Goal: Task Accomplishment & Management: Use online tool/utility

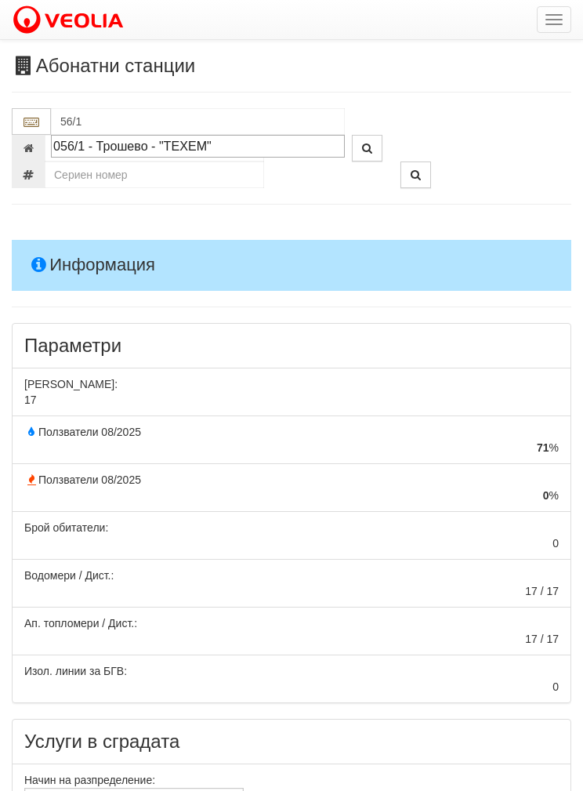
click at [129, 140] on div "056/1 - Трошево - "ТЕХЕМ"" at bounding box center [197, 146] width 289 height 18
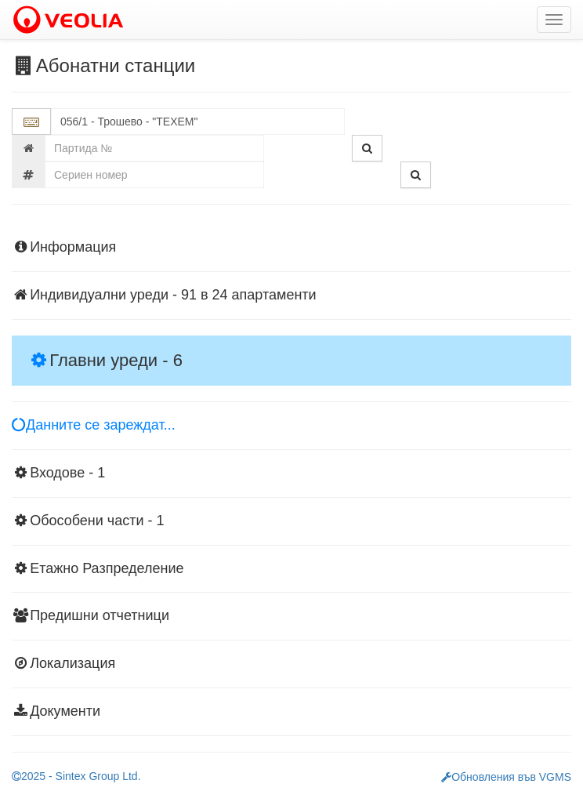
click at [103, 338] on h4 "Главни уреди - 6" at bounding box center [292, 360] width 560 height 50
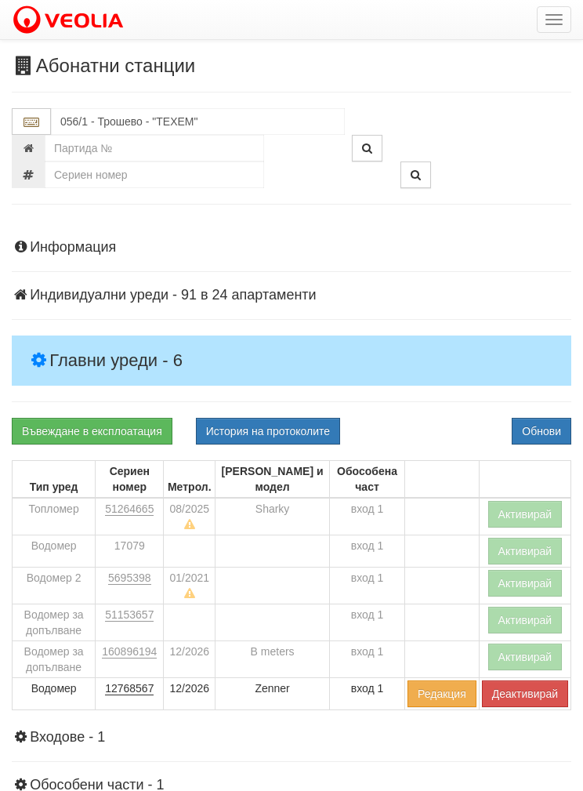
click at [520, 510] on button "Активирай" at bounding box center [525, 514] width 74 height 27
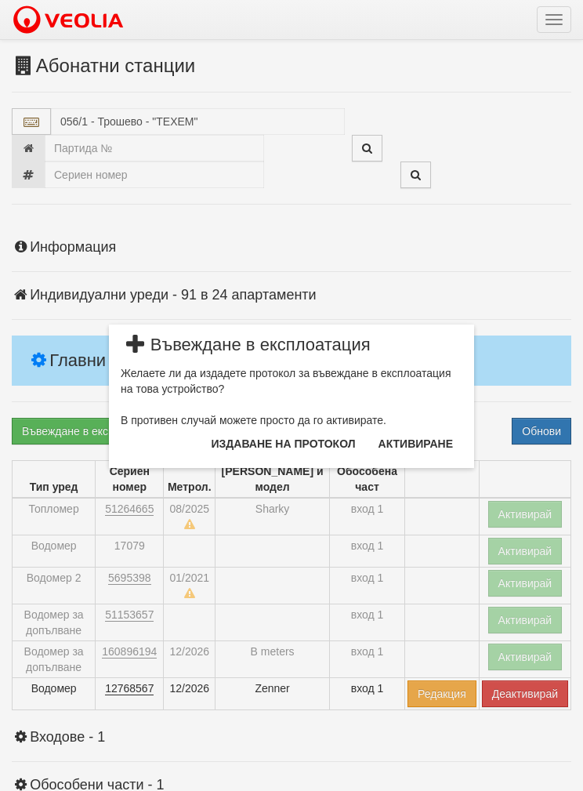
click at [265, 441] on button "Издаване на протокол" at bounding box center [283, 443] width 163 height 25
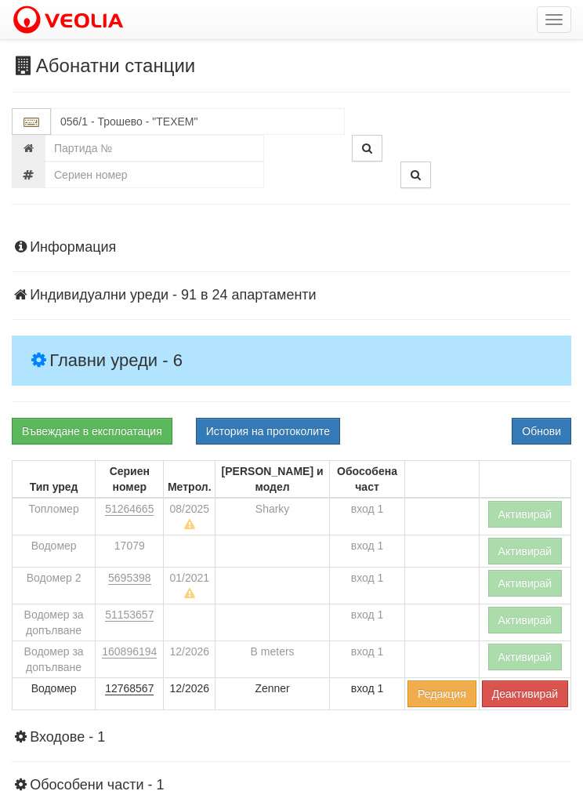
click at [543, 418] on button "Обнови" at bounding box center [542, 431] width 60 height 27
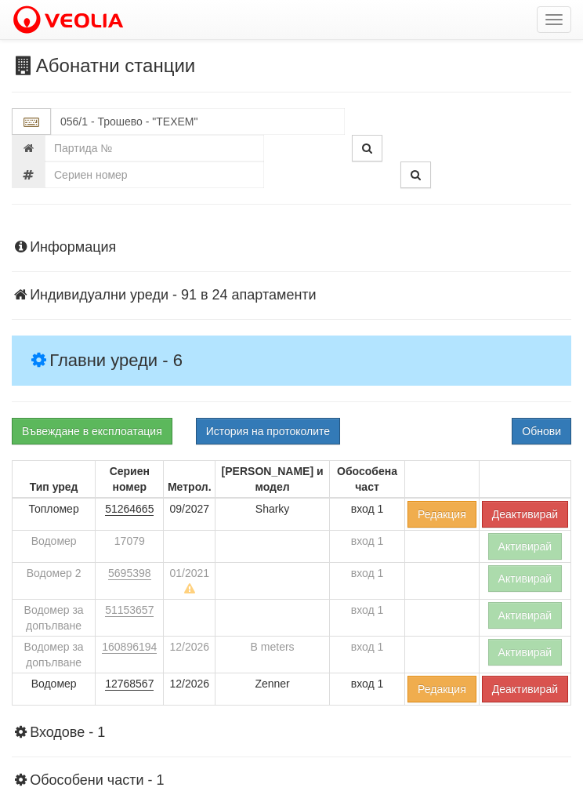
click at [524, 643] on button "Активирай" at bounding box center [525, 652] width 74 height 27
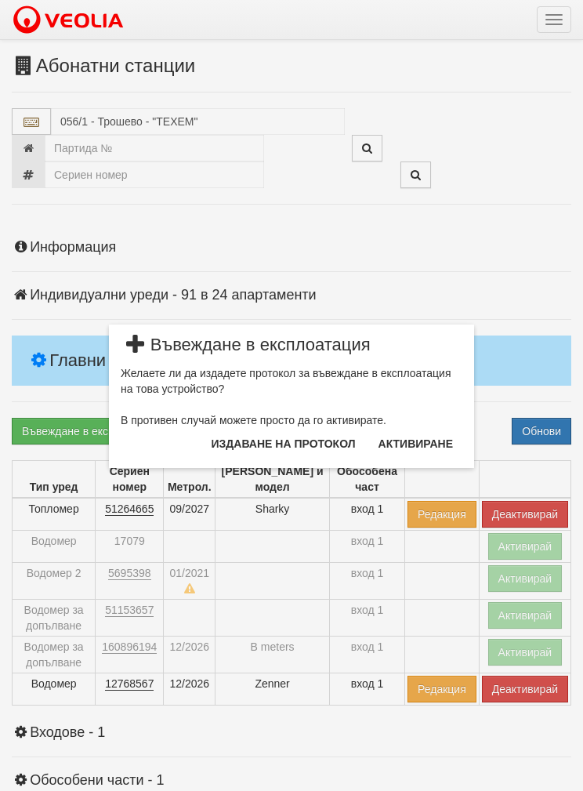
click at [252, 441] on button "Издаване на протокол" at bounding box center [283, 443] width 163 height 25
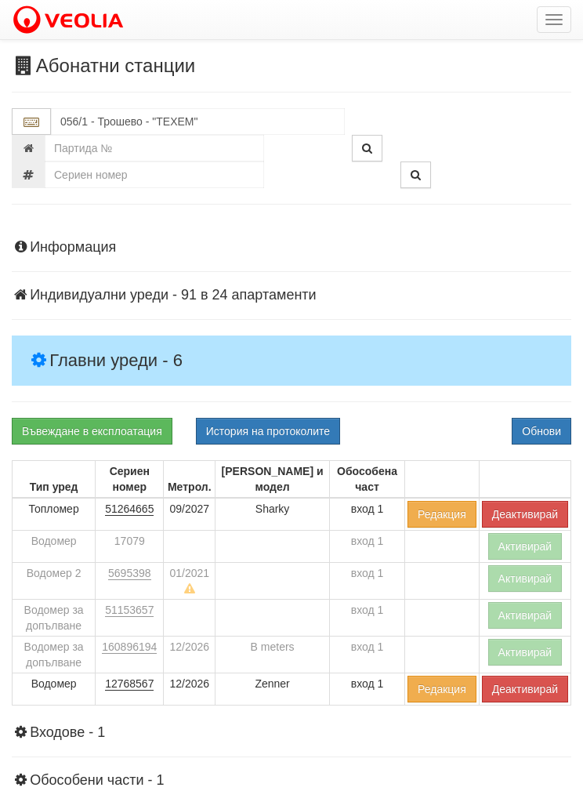
click at [551, 418] on button "Обнови" at bounding box center [542, 431] width 60 height 27
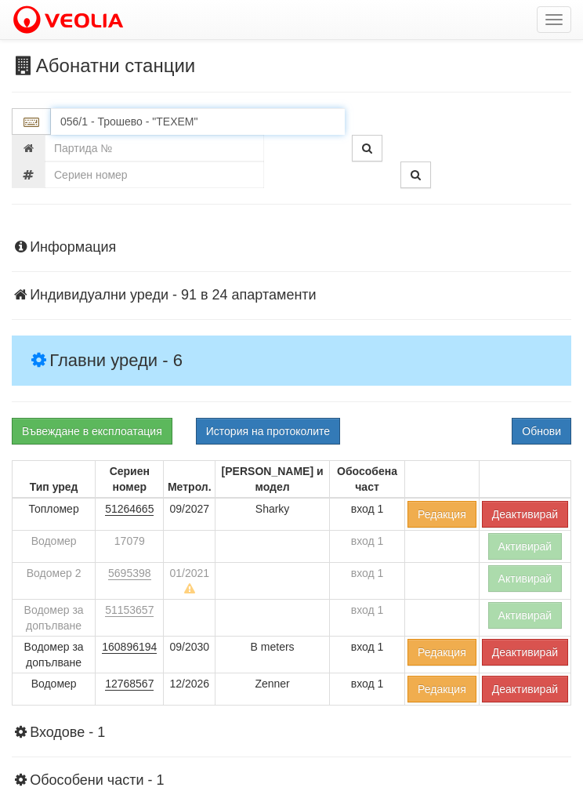
click at [100, 114] on input "056/1 - Трошево - "ТЕХЕМ"" at bounding box center [198, 121] width 294 height 27
click at [139, 146] on div "056/2 - Трошево - "ВЕОЛИЯ"" at bounding box center [197, 146] width 289 height 18
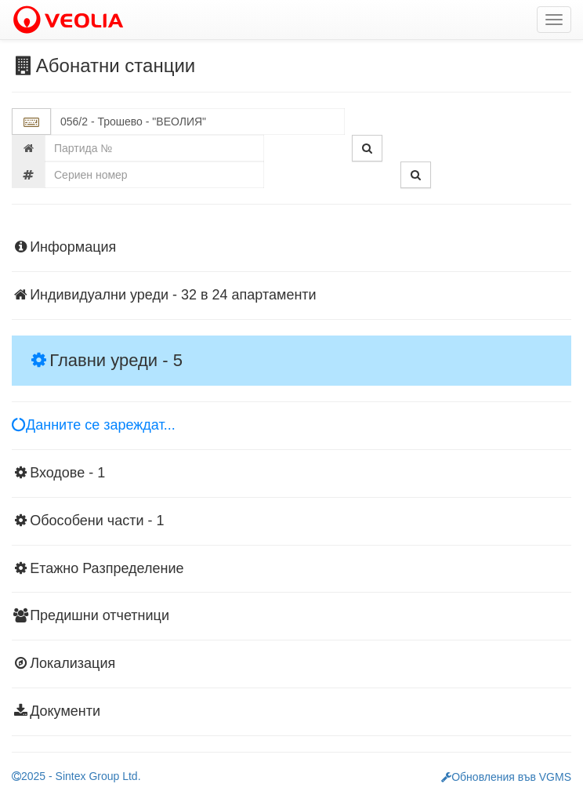
click at [70, 343] on h4 "Главни уреди - 5" at bounding box center [292, 360] width 560 height 50
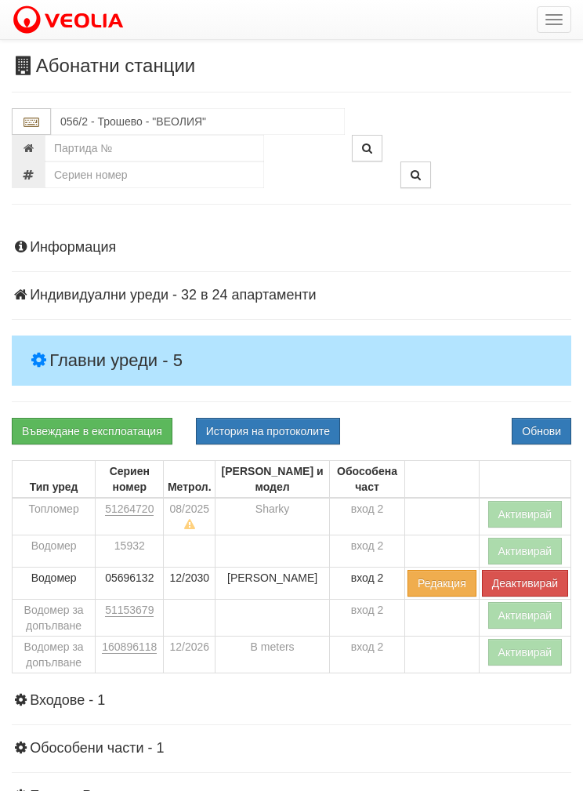
click at [525, 505] on button "Активирай" at bounding box center [525, 514] width 74 height 27
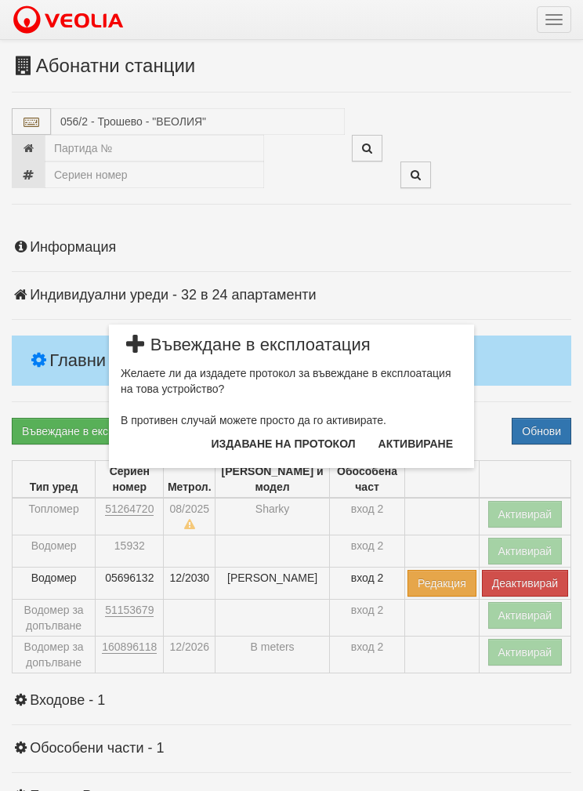
click at [252, 441] on button "Издаване на протокол" at bounding box center [283, 443] width 163 height 25
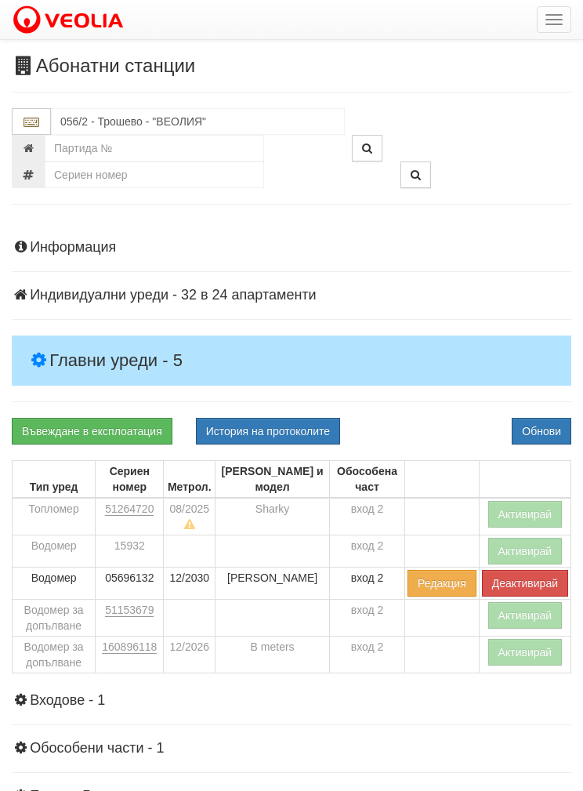
click at [547, 419] on button "Обнови" at bounding box center [542, 431] width 60 height 27
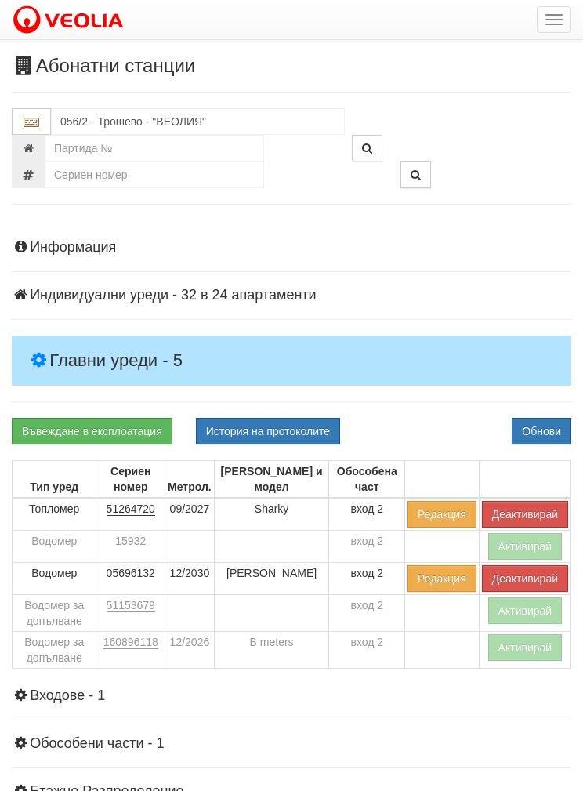
click at [531, 644] on button "Активирай" at bounding box center [525, 647] width 74 height 27
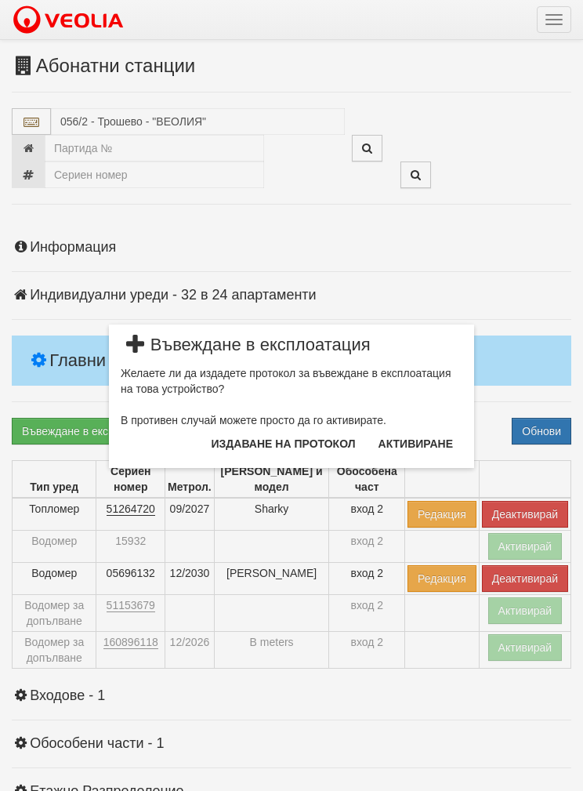
click at [284, 440] on button "Издаване на протокол" at bounding box center [283, 443] width 163 height 25
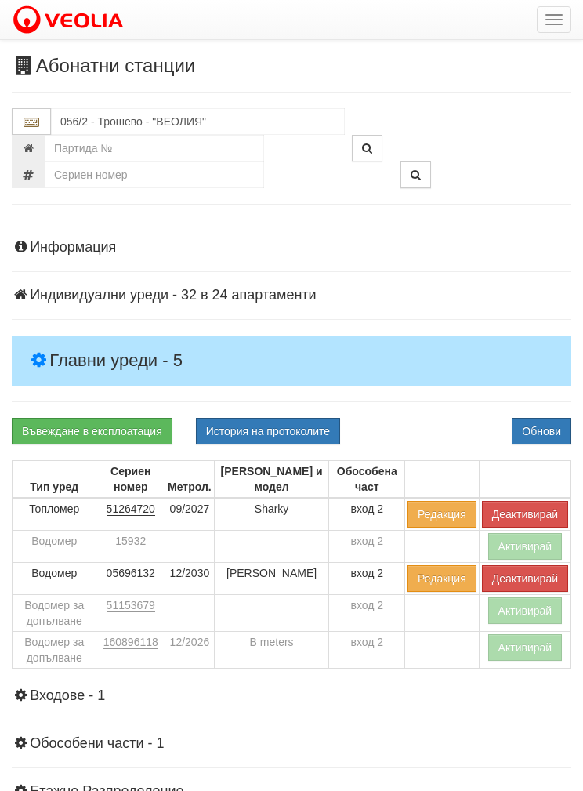
click at [537, 426] on button "Обнови" at bounding box center [542, 431] width 60 height 27
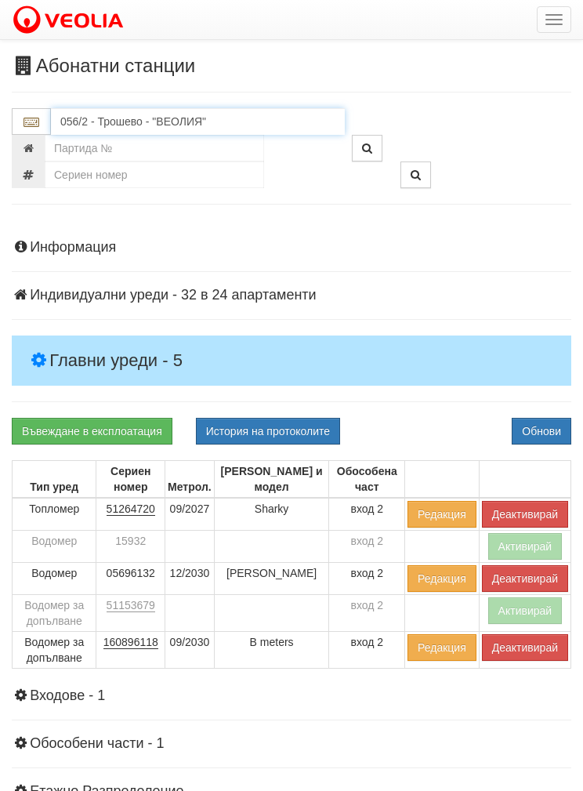
click at [93, 119] on input "056/2 - Трошево - "ВЕОЛИЯ"" at bounding box center [198, 121] width 294 height 27
click at [121, 142] on div "056/3 - Трошево - "ТЕХЕМ"" at bounding box center [197, 146] width 289 height 18
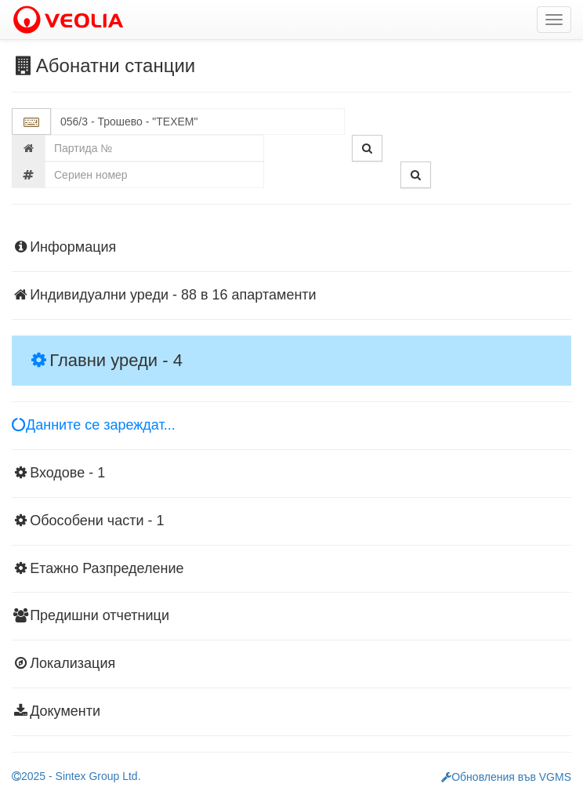
click at [88, 338] on h4 "Главни уреди - 4" at bounding box center [292, 360] width 560 height 50
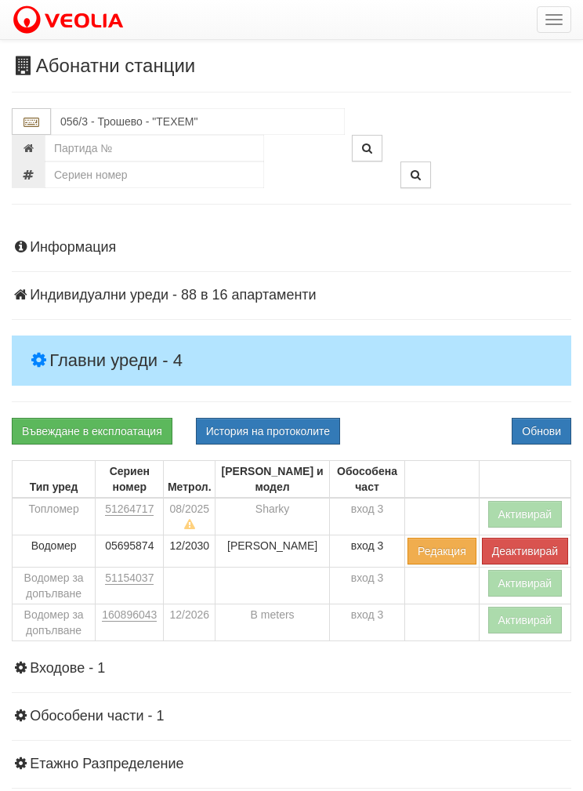
click at [524, 508] on button "Активирай" at bounding box center [525, 514] width 74 height 27
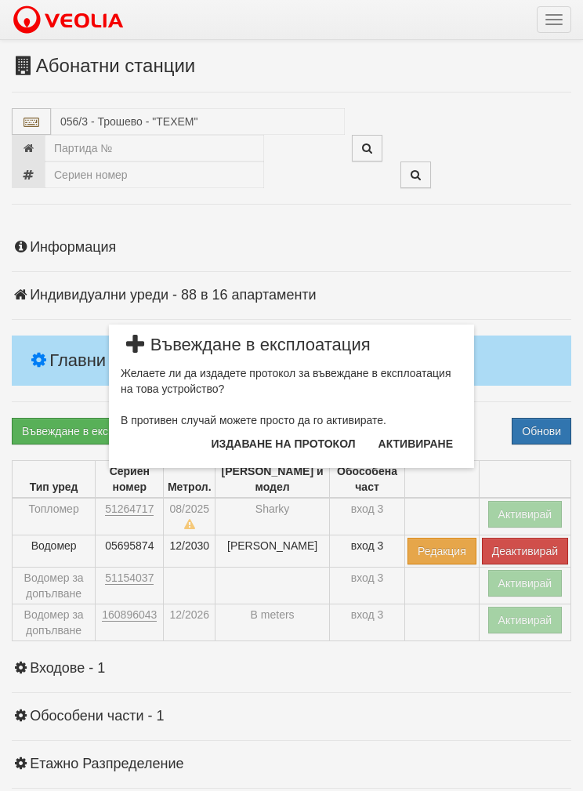
click at [284, 447] on button "Издаване на протокол" at bounding box center [283, 443] width 163 height 25
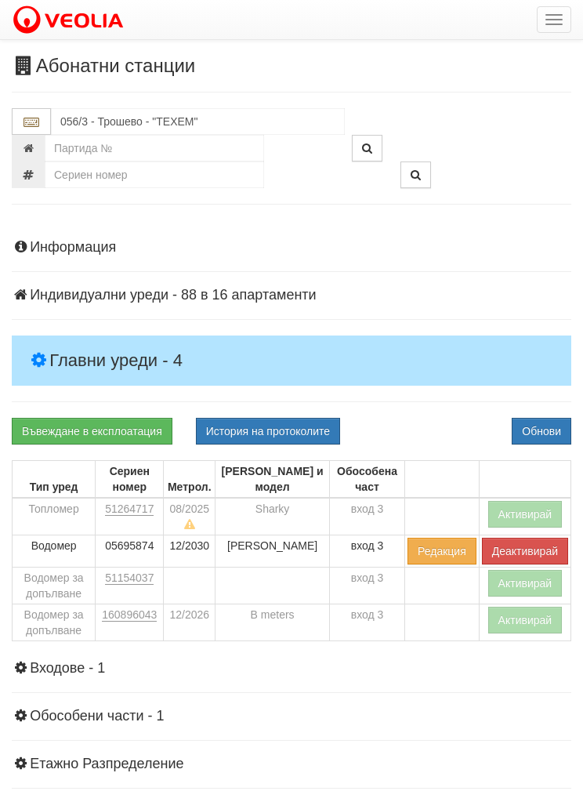
click at [549, 418] on button "Обнови" at bounding box center [542, 431] width 60 height 27
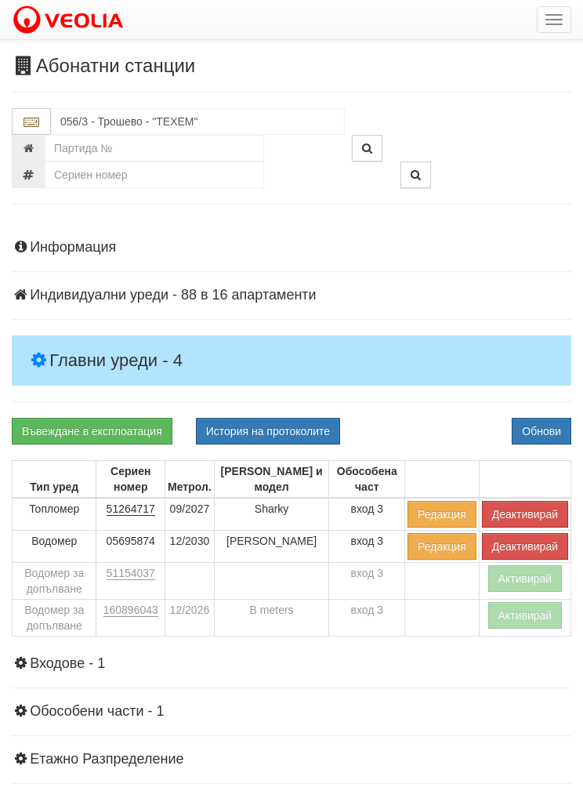
click at [531, 604] on button "Активирай" at bounding box center [525, 615] width 74 height 27
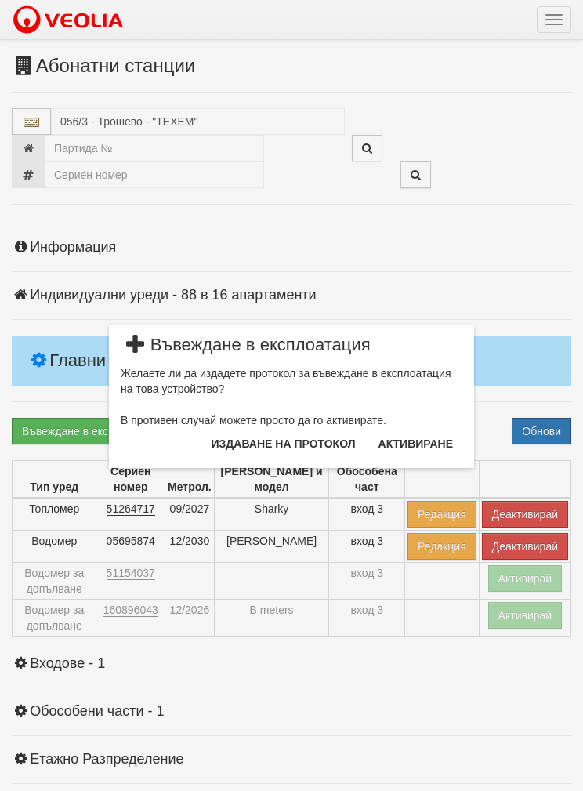
click at [281, 445] on button "Издаване на протокол" at bounding box center [283, 443] width 163 height 25
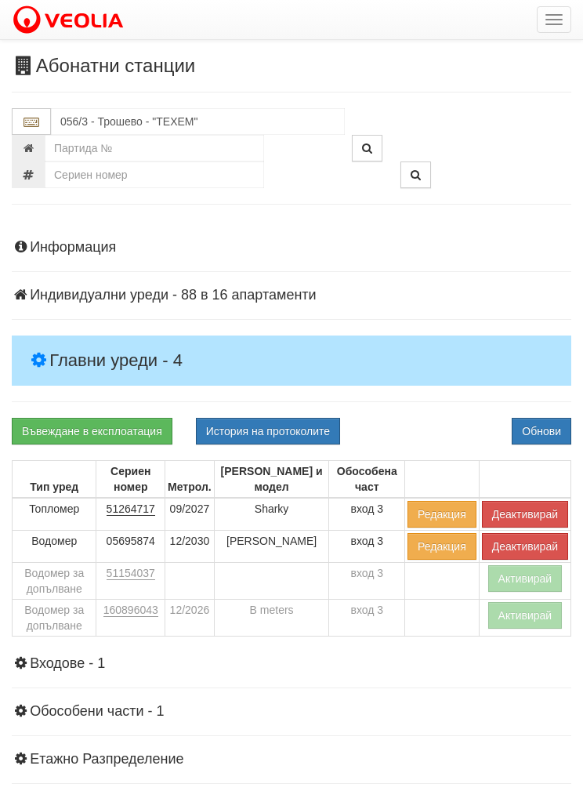
click at [553, 421] on button "Обнови" at bounding box center [542, 431] width 60 height 27
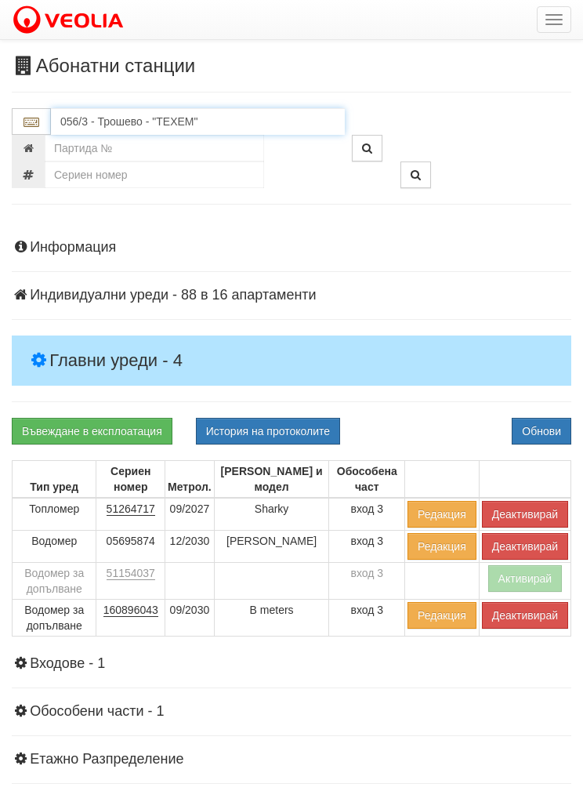
click at [109, 111] on input "056/3 - Трошево - "ТЕХЕМ"" at bounding box center [198, 121] width 294 height 27
click at [133, 139] on div "056/4 - Трошево - "ВЕОЛИЯ"" at bounding box center [197, 146] width 289 height 18
type input "056/4 - Трошево - "ВЕОЛИЯ""
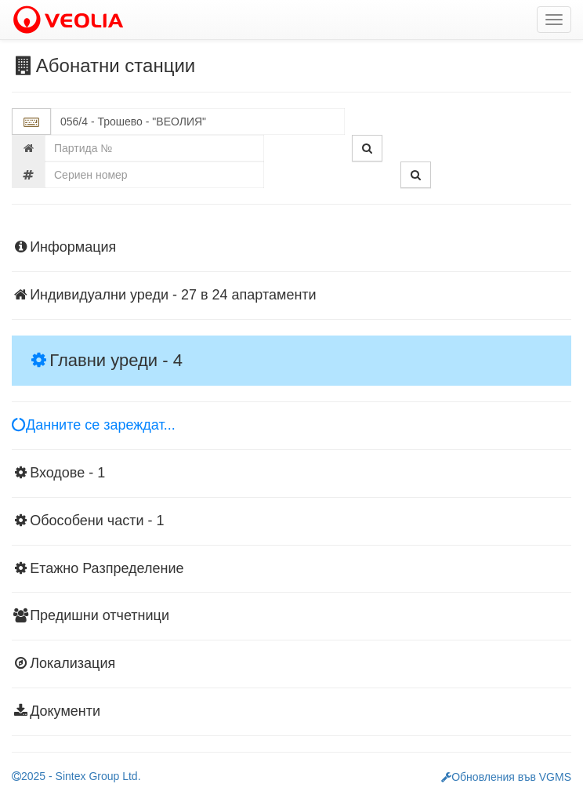
click at [73, 341] on h4 "Главни уреди - 4" at bounding box center [292, 360] width 560 height 50
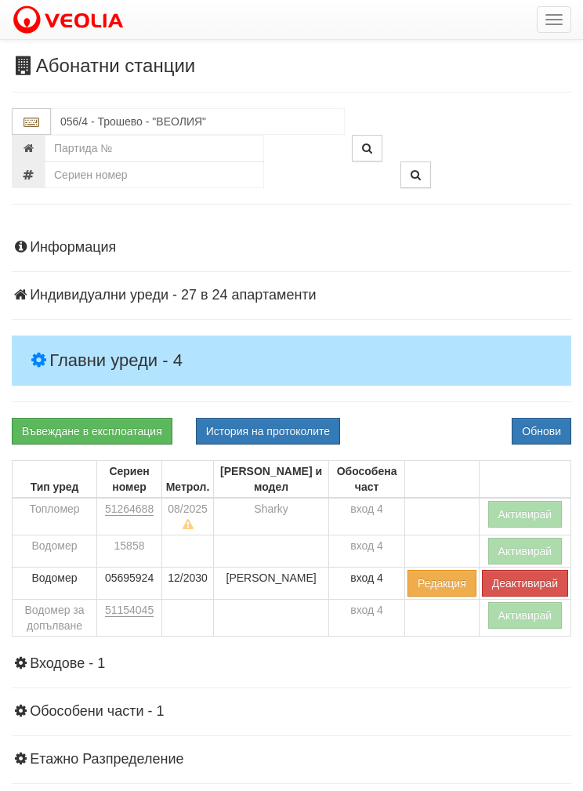
click at [531, 508] on button "Активирай" at bounding box center [525, 514] width 74 height 27
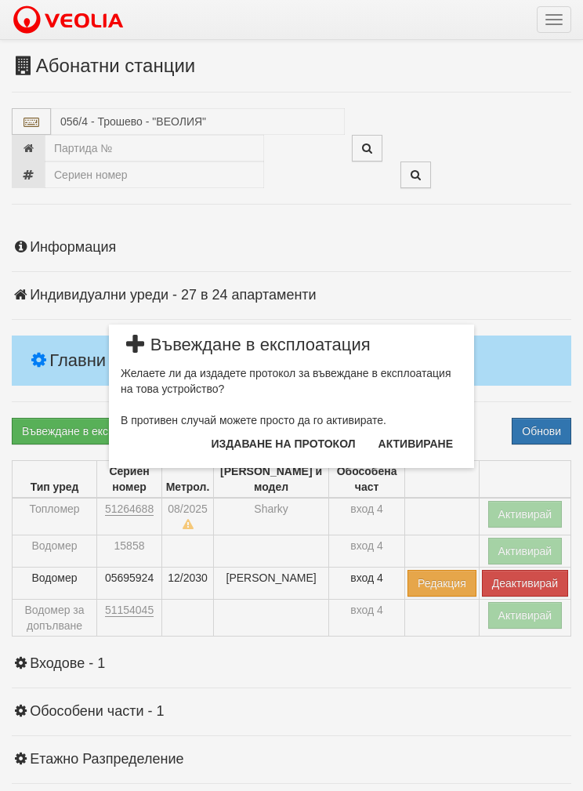
click at [263, 441] on button "Издаване на протокол" at bounding box center [283, 443] width 163 height 25
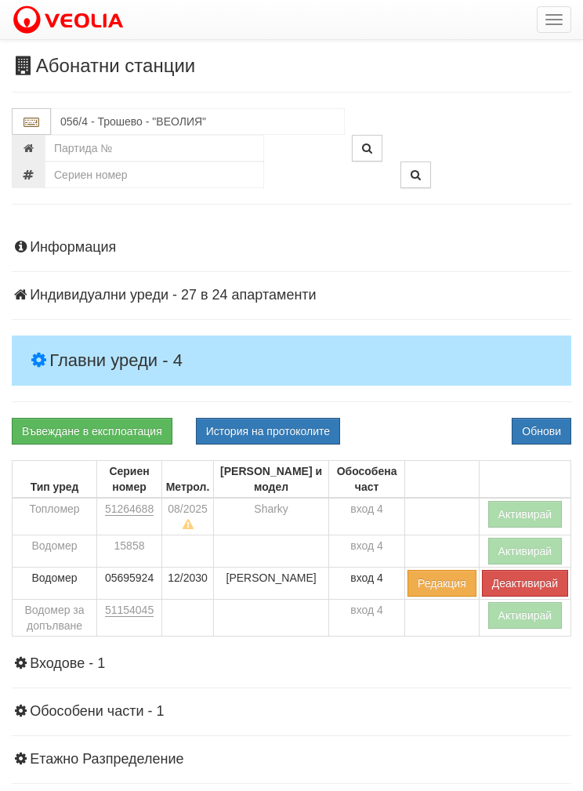
click at [535, 429] on button "Обнови" at bounding box center [542, 431] width 60 height 27
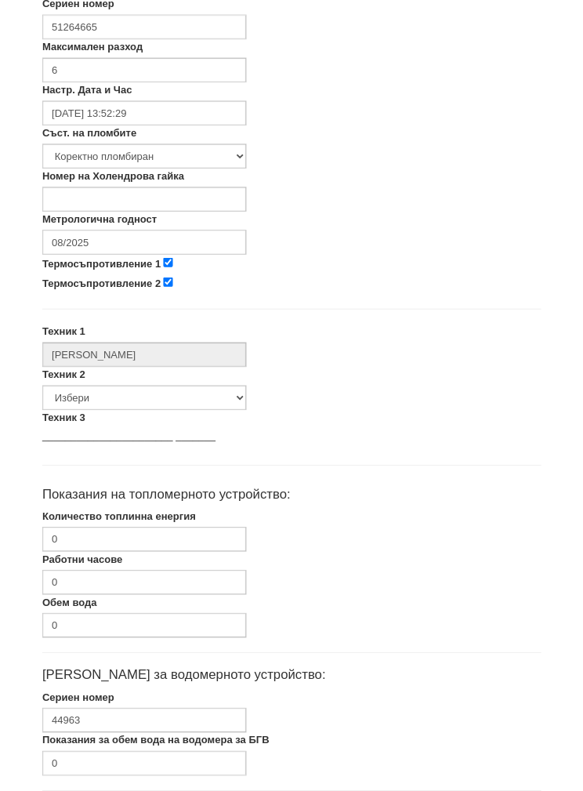
scroll to position [466, 0]
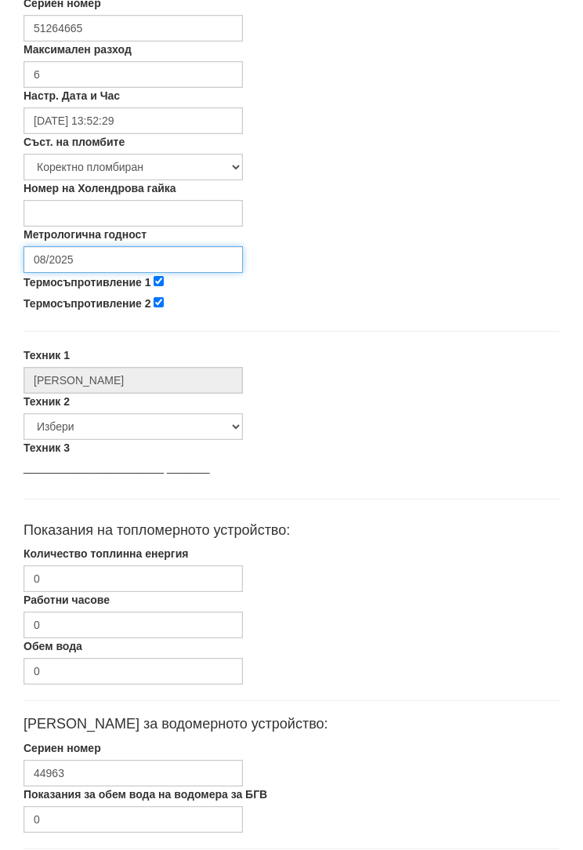
click at [62, 253] on input "08/2025" at bounding box center [133, 259] width 219 height 27
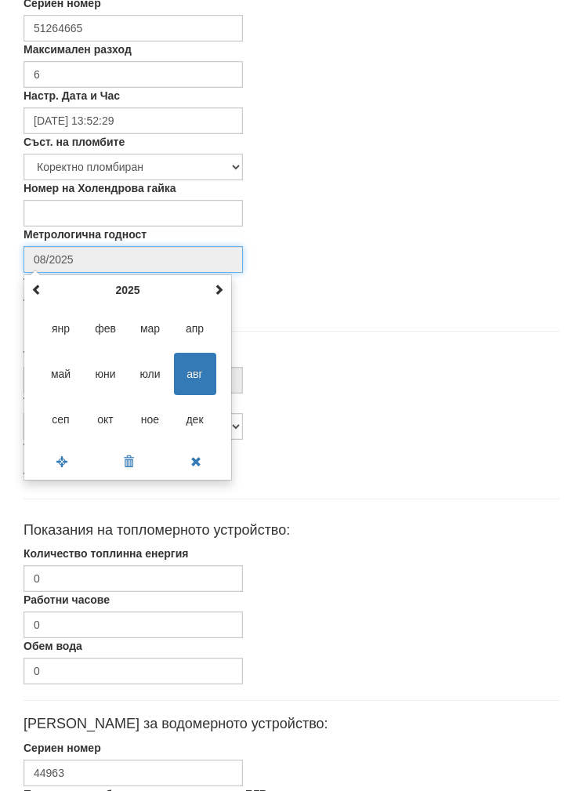
click at [126, 286] on th "2025" at bounding box center [127, 290] width 163 height 24
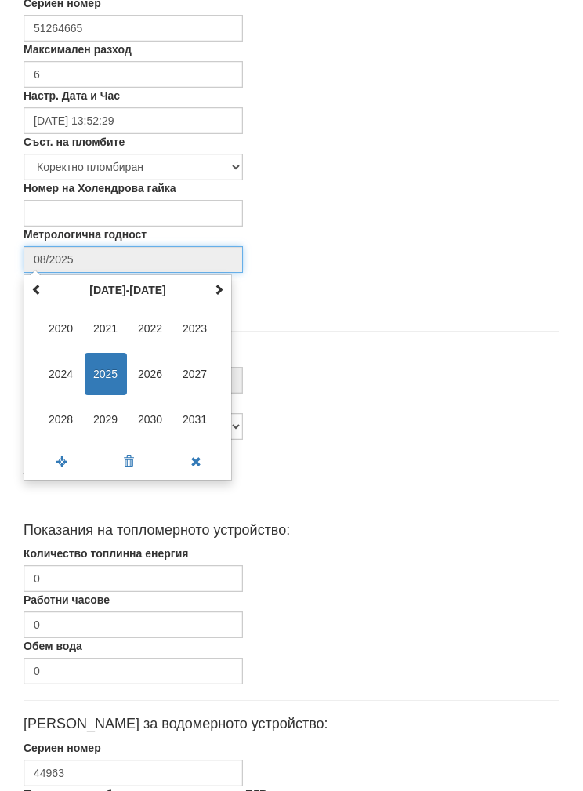
click at [192, 370] on span "2027" at bounding box center [195, 374] width 42 height 42
click at [60, 411] on span "сеп" at bounding box center [61, 419] width 42 height 42
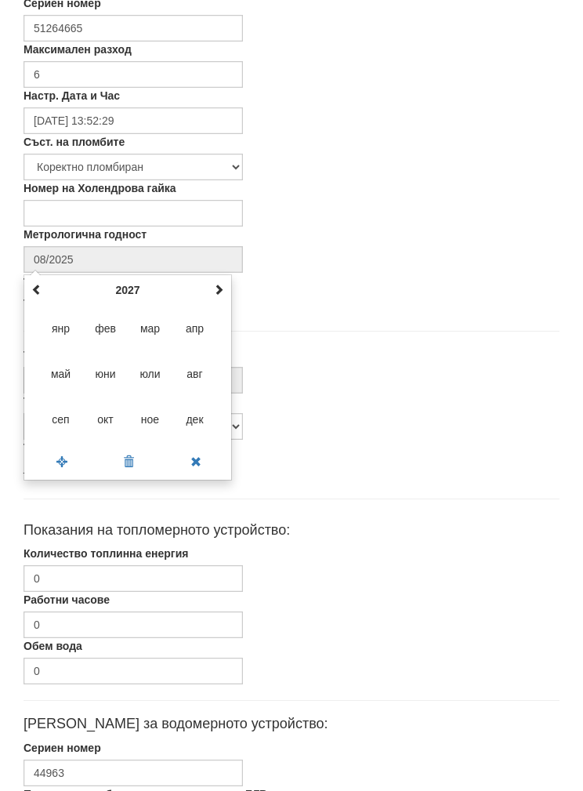
type input "09/2027"
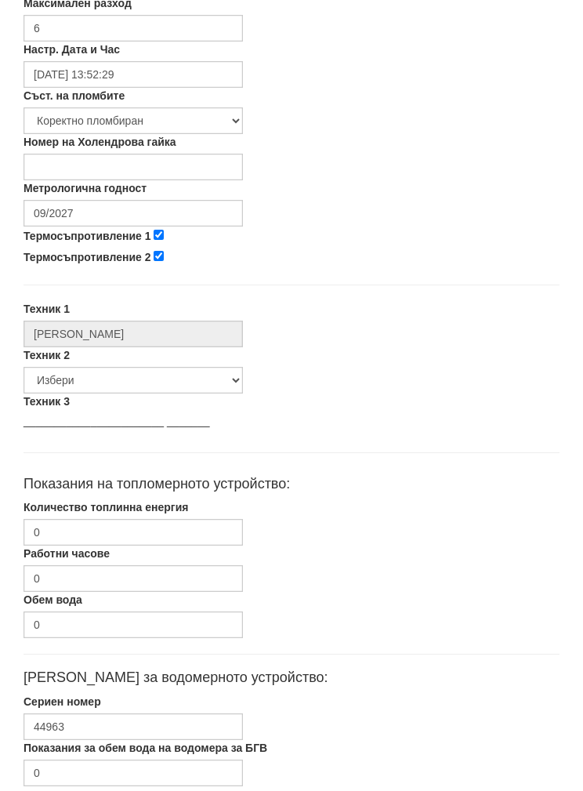
scroll to position [563, 0]
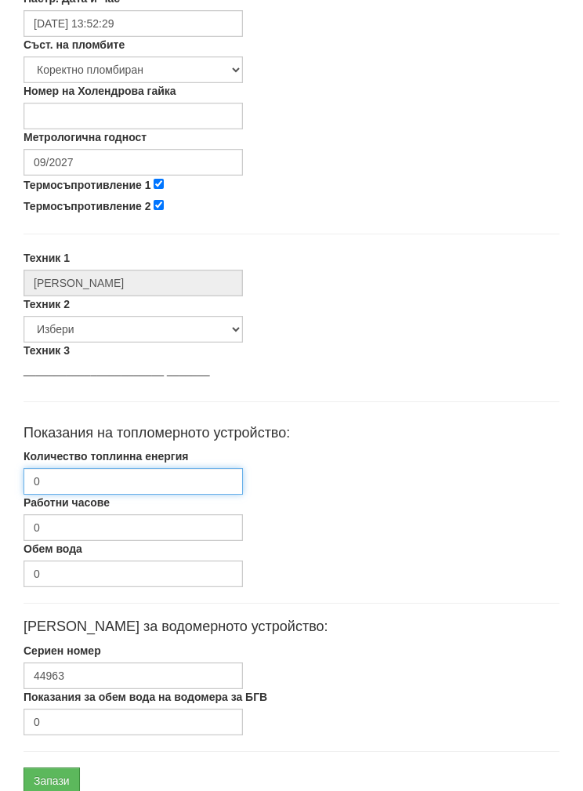
click at [62, 482] on input "0" at bounding box center [133, 481] width 219 height 27
type input "1217"
click at [45, 475] on input "1217.158" at bounding box center [133, 481] width 219 height 27
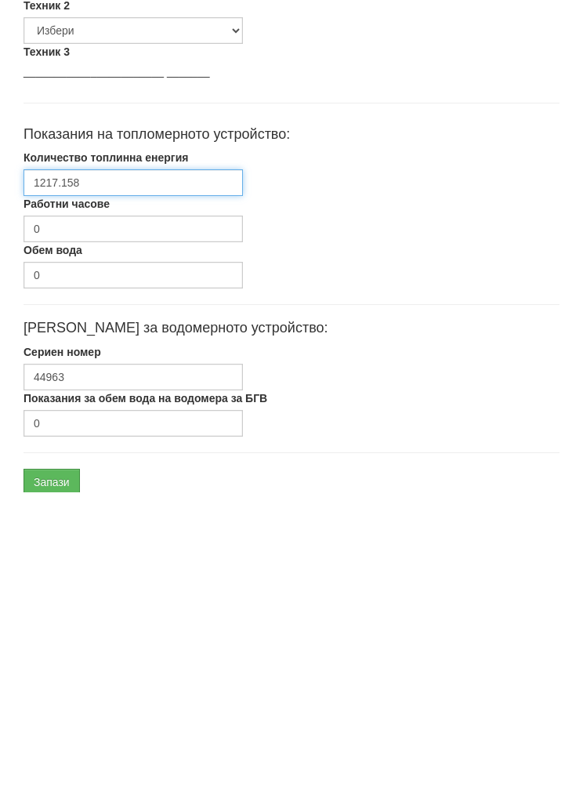
scroll to position [626, 0]
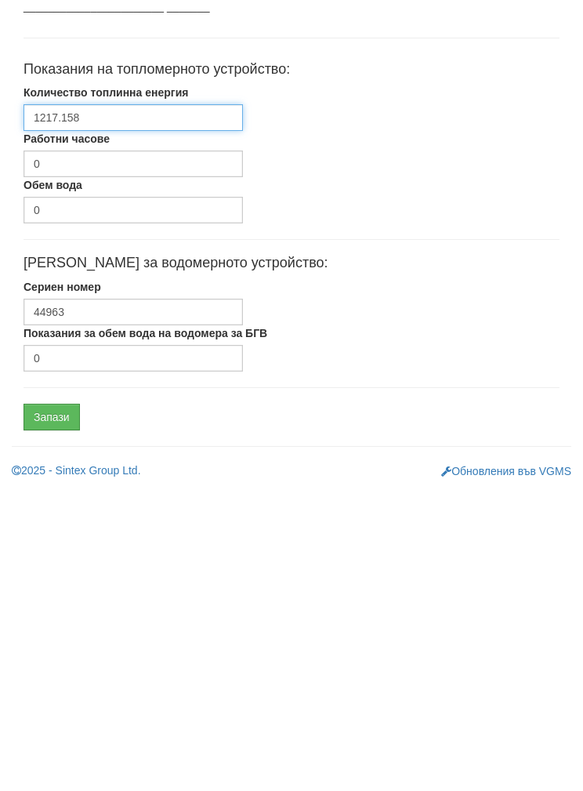
type input "1217.158"
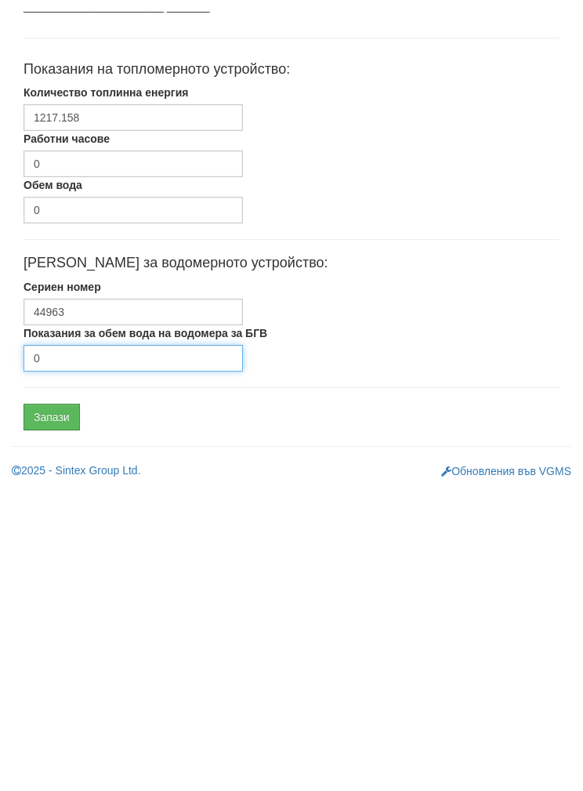
click at [71, 646] on input "0" at bounding box center [133, 659] width 219 height 27
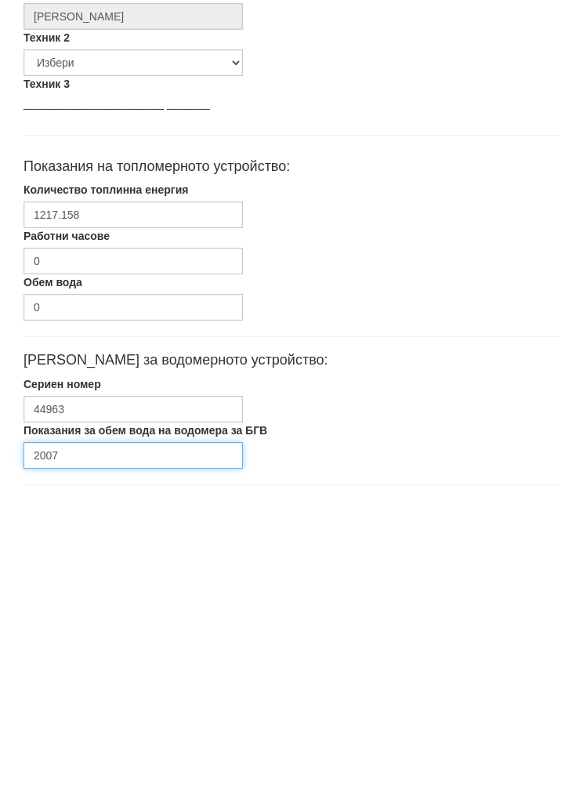
scroll to position [550, 0]
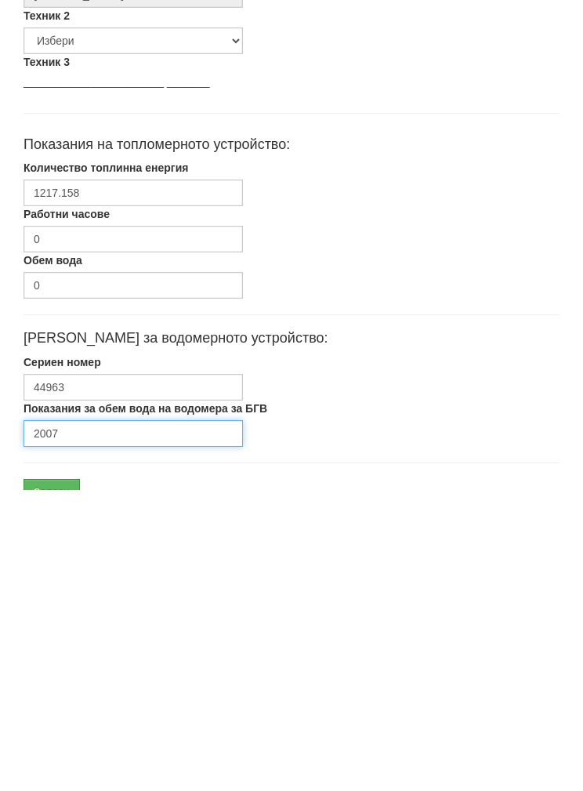
type input "2007"
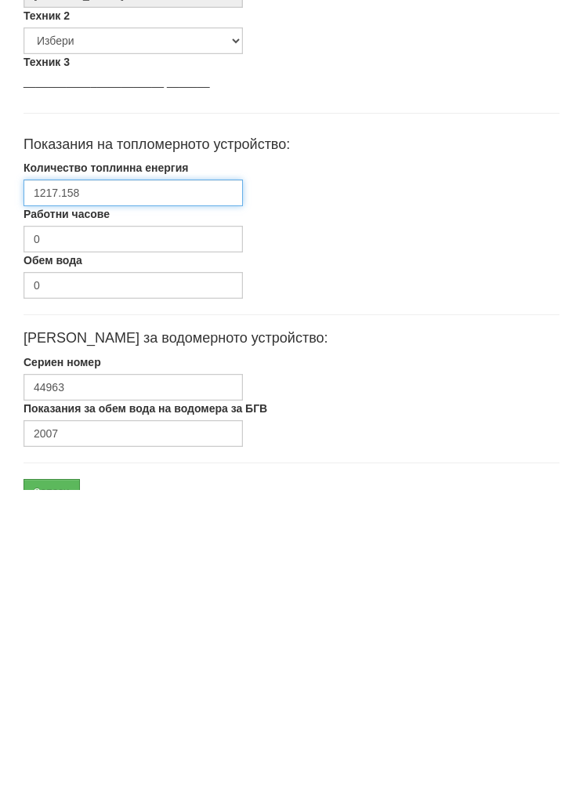
click at [44, 481] on input "1217.158" at bounding box center [133, 494] width 219 height 27
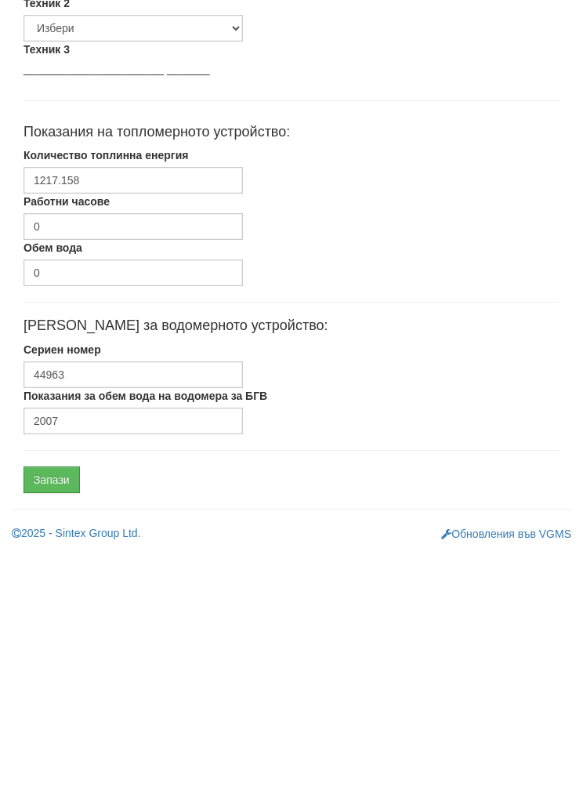
click at [48, 705] on input "Запази" at bounding box center [52, 718] width 56 height 27
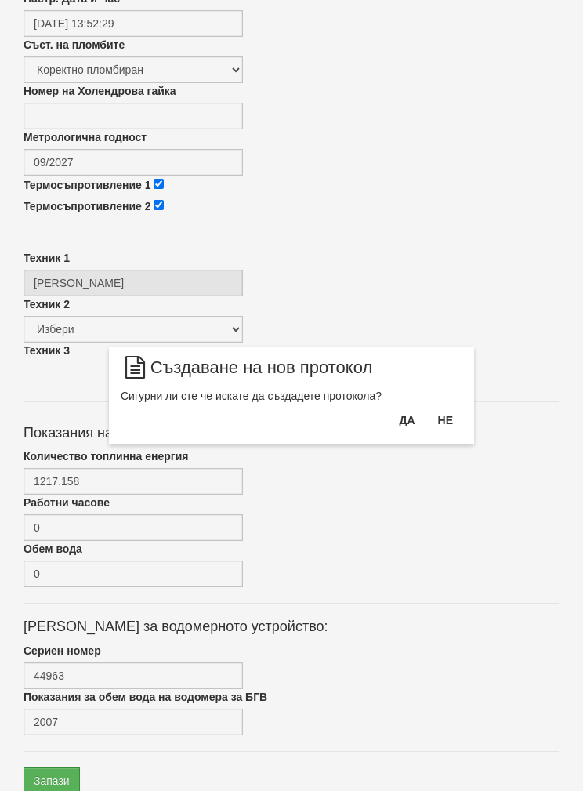
click at [397, 418] on button "Да" at bounding box center [407, 420] width 34 height 25
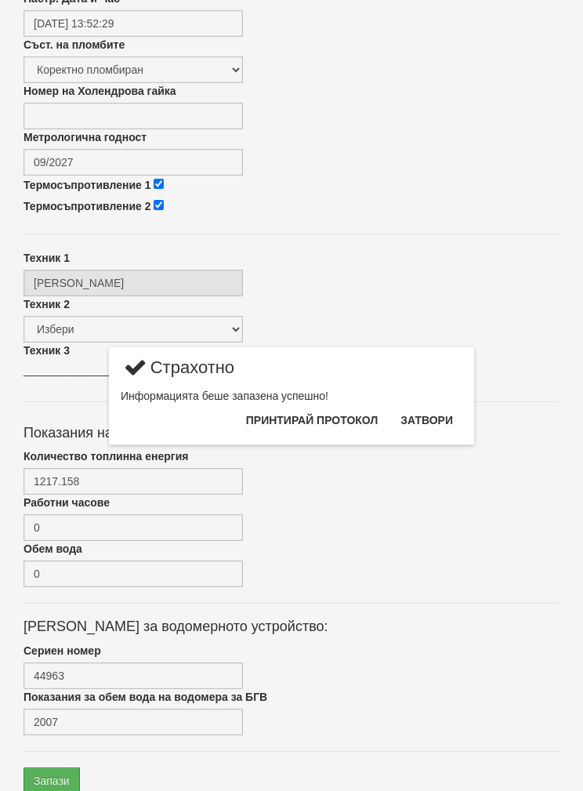
click at [438, 411] on button "Затвори" at bounding box center [426, 420] width 71 height 25
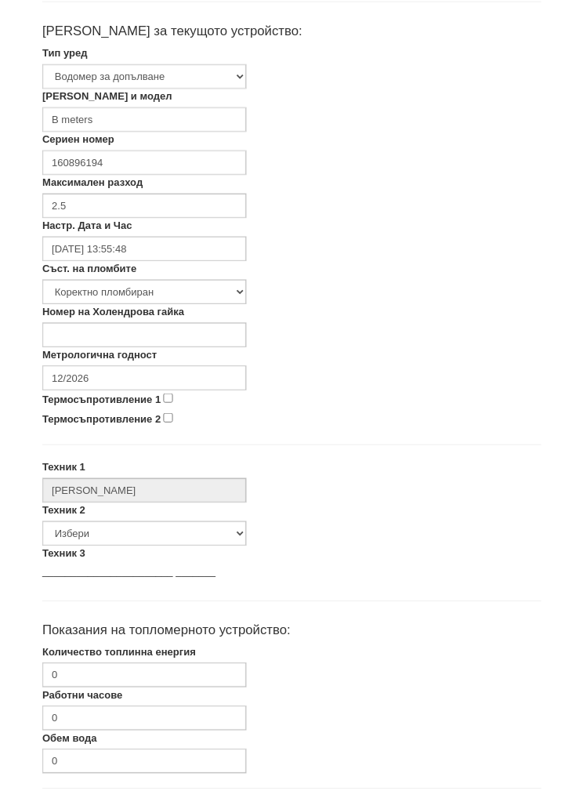
scroll to position [317, 0]
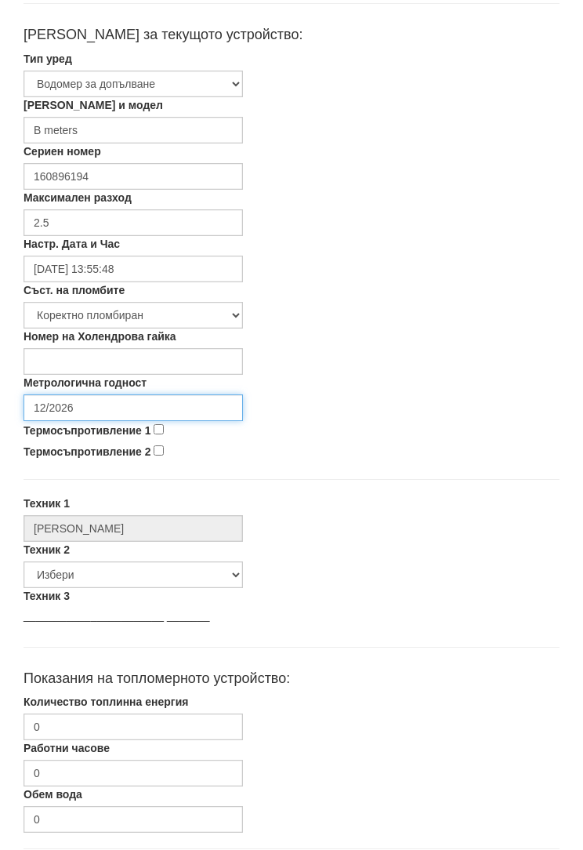
click at [82, 400] on input "12/2026" at bounding box center [133, 407] width 219 height 27
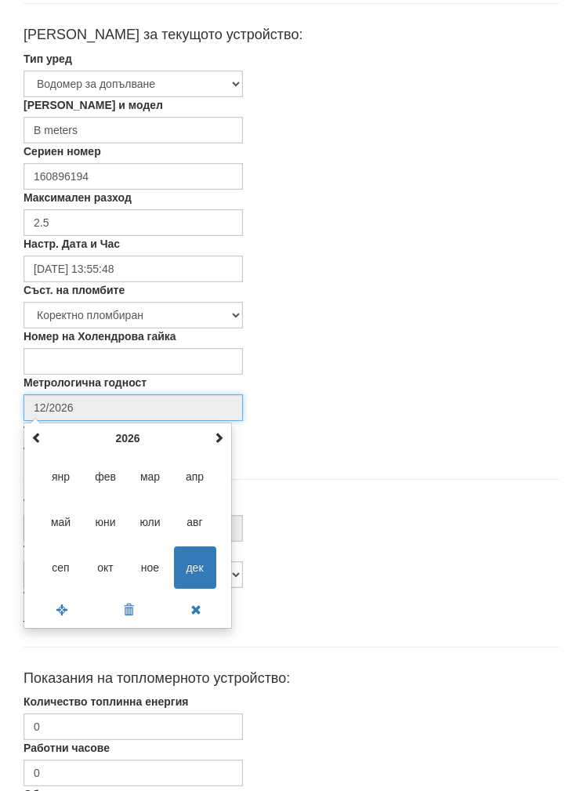
click at [121, 422] on div "декември 2026 пн вт ср чт пт сб нд 30 1 2 3 4 5 6 7 8 9 10 11 12 13 14 15 16 17…" at bounding box center [128, 525] width 209 height 206
click at [120, 428] on th "2026" at bounding box center [127, 438] width 163 height 24
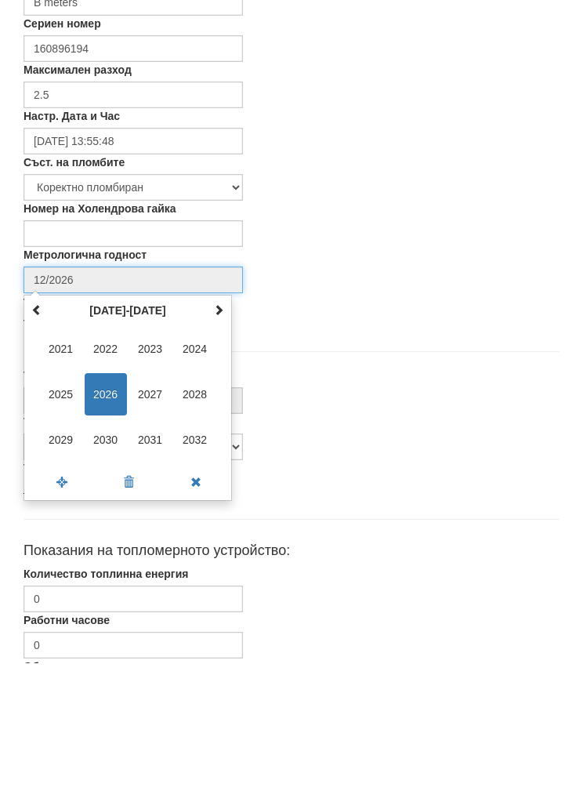
click at [99, 546] on span "2030" at bounding box center [106, 567] width 42 height 42
click at [40, 546] on span "сеп" at bounding box center [61, 567] width 42 height 42
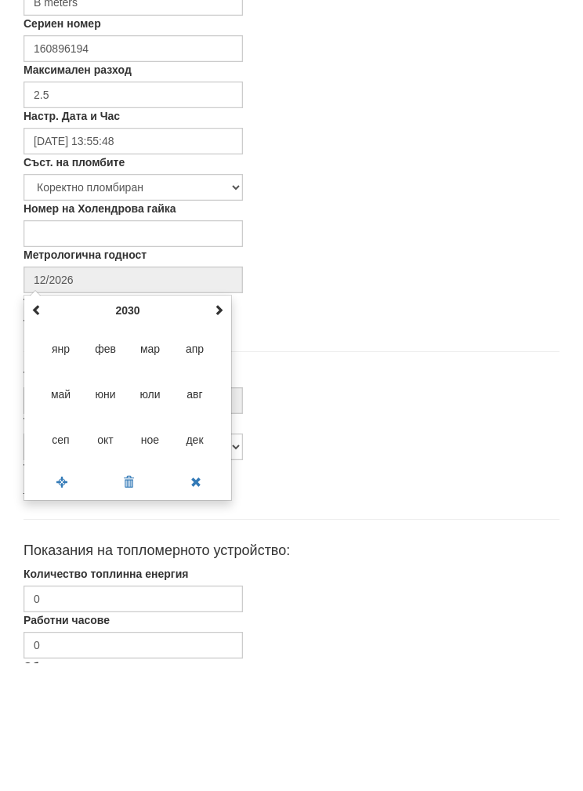
type input "09/2030"
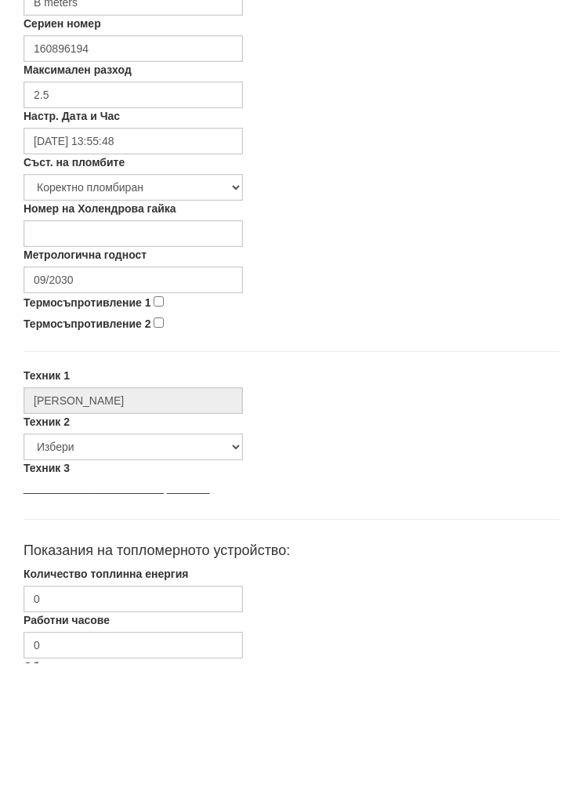
scroll to position [445, 0]
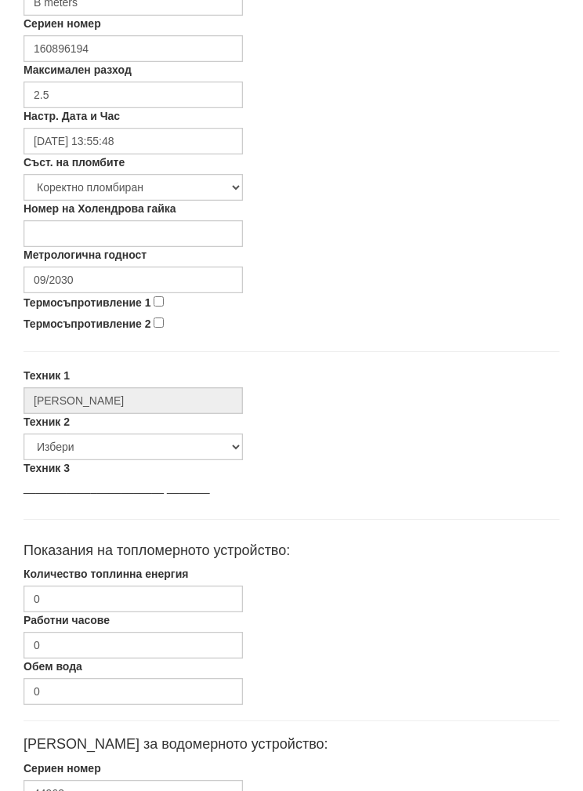
click at [74, 579] on label "Количество топлинна енергия" at bounding box center [106, 574] width 165 height 16
click at [74, 586] on input "0" at bounding box center [133, 599] width 219 height 27
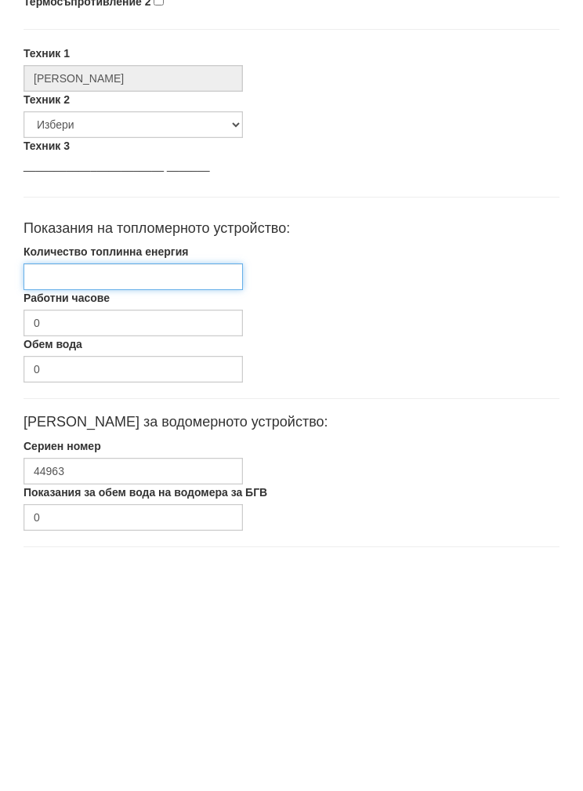
click at [67, 502] on input "Количество топлинна енергия" at bounding box center [133, 515] width 219 height 27
click at [66, 502] on input "Количество топлинна енергия" at bounding box center [133, 515] width 219 height 27
paste input "1217.158"
type input "1217.158"
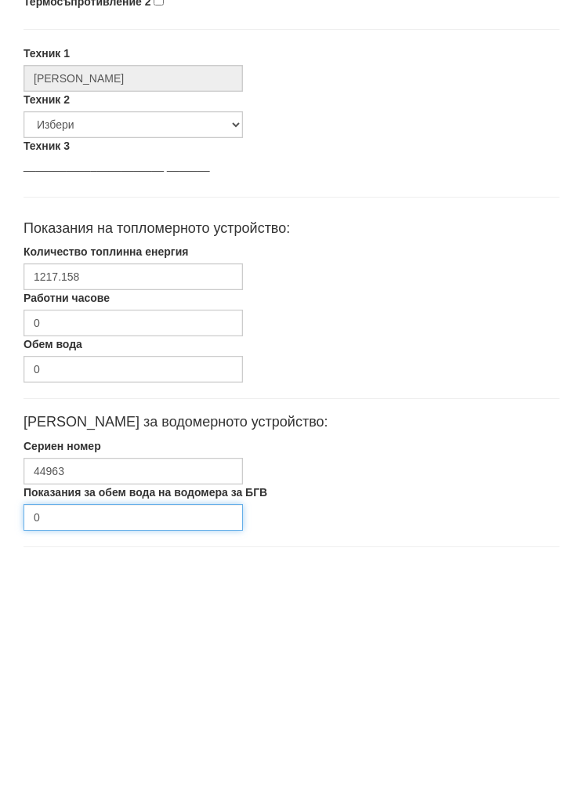
click at [67, 742] on input "0" at bounding box center [133, 755] width 219 height 27
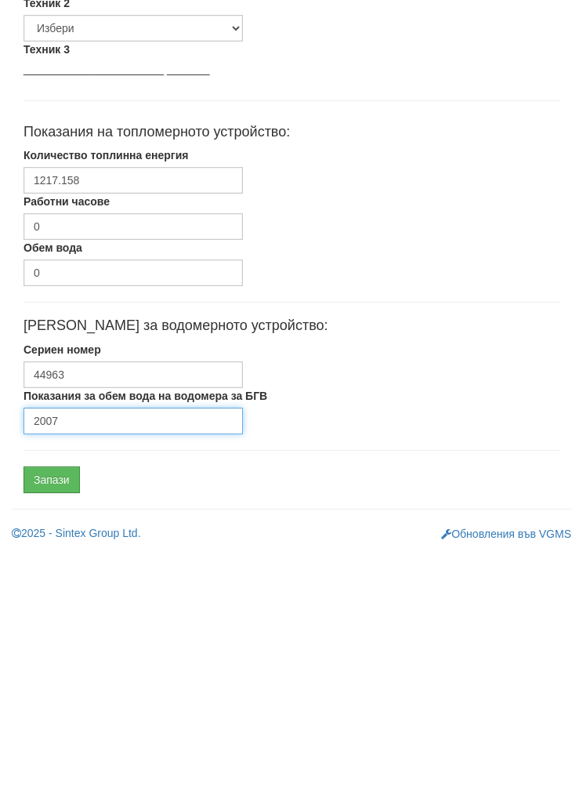
type input "2007"
click at [51, 705] on input "Запази" at bounding box center [52, 718] width 56 height 27
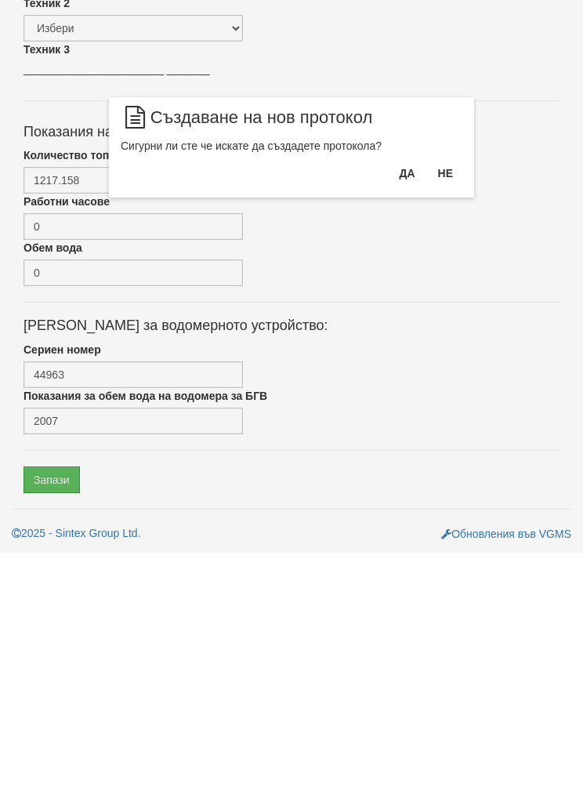
scroll to position [563, 0]
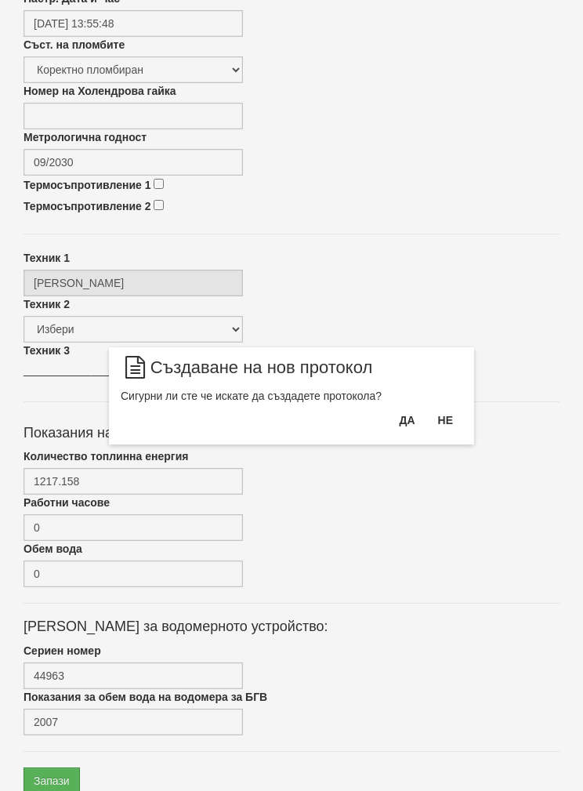
click at [407, 416] on button "Да" at bounding box center [407, 420] width 34 height 25
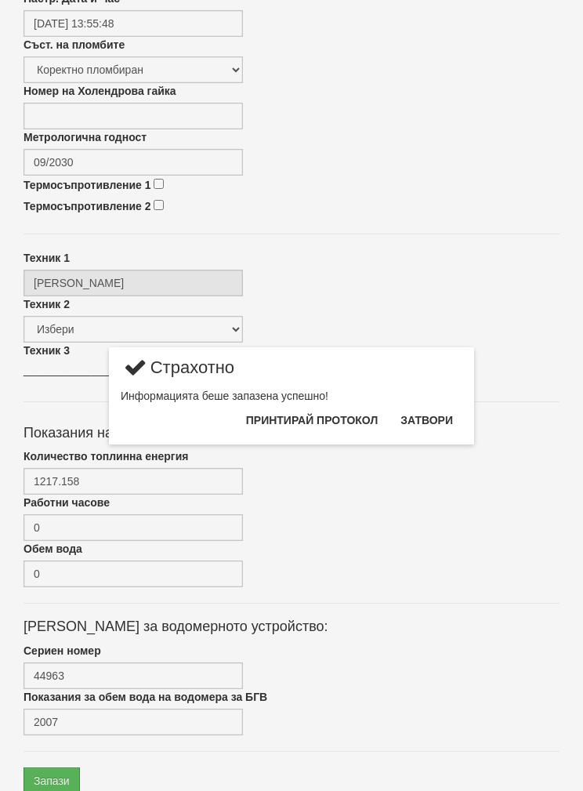
click at [443, 421] on button "Затвори" at bounding box center [426, 420] width 71 height 25
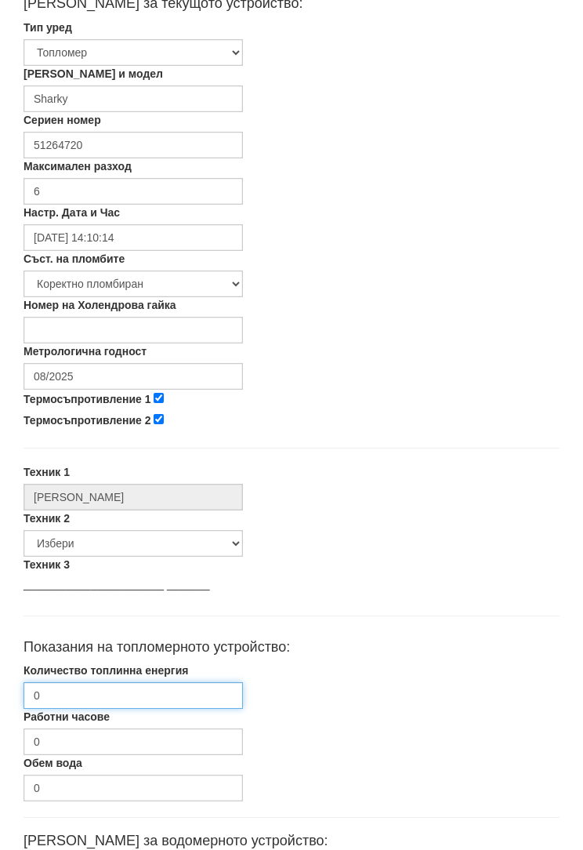
click at [72, 694] on input "0" at bounding box center [133, 695] width 219 height 27
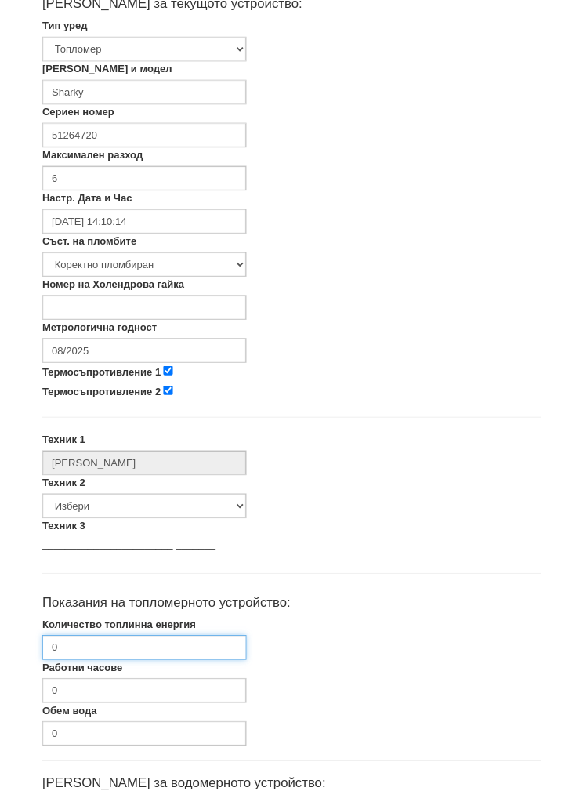
scroll to position [529, 0]
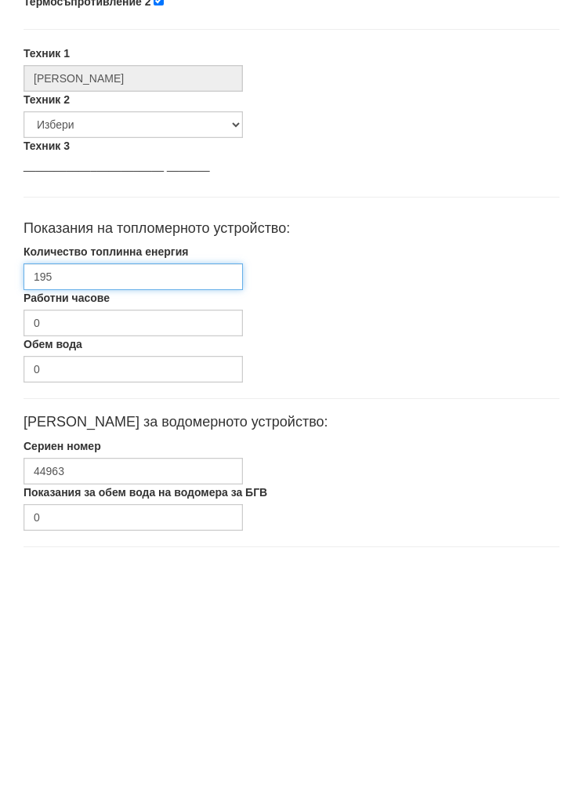
type input "1951"
click at [45, 502] on input "1951.383" at bounding box center [133, 515] width 219 height 27
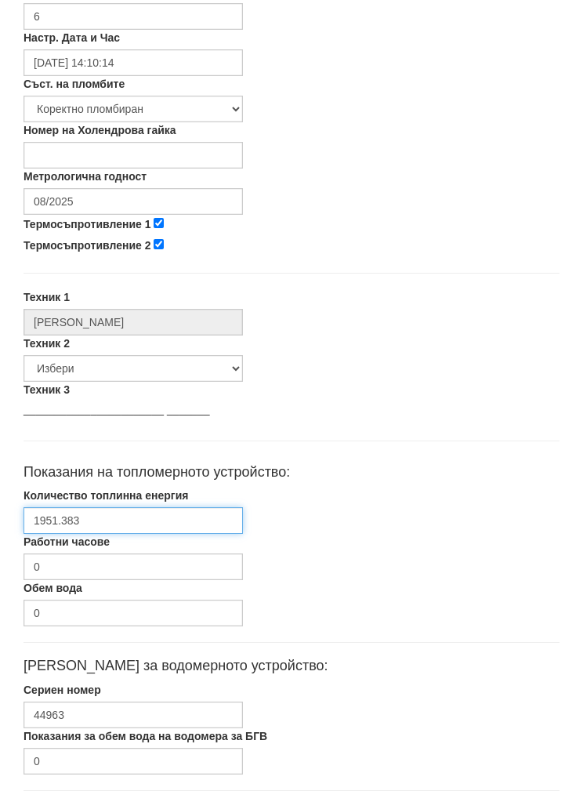
scroll to position [517, 0]
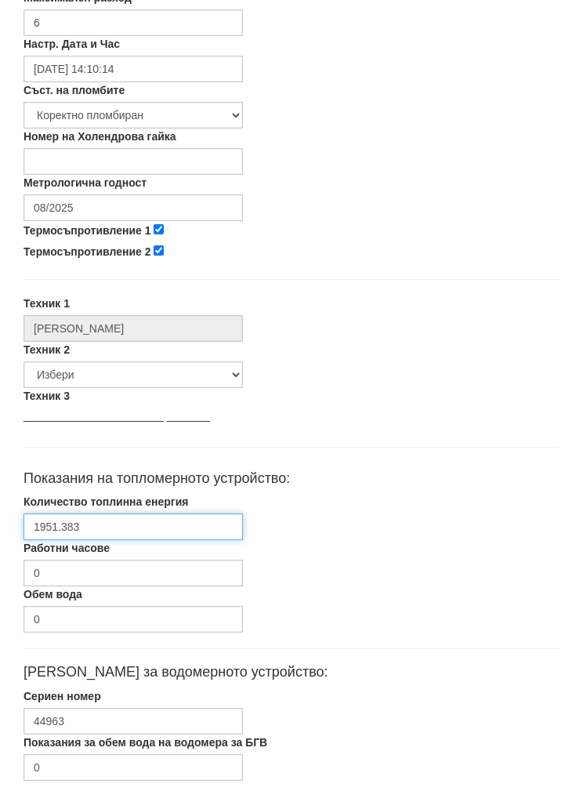
type input "1951.383"
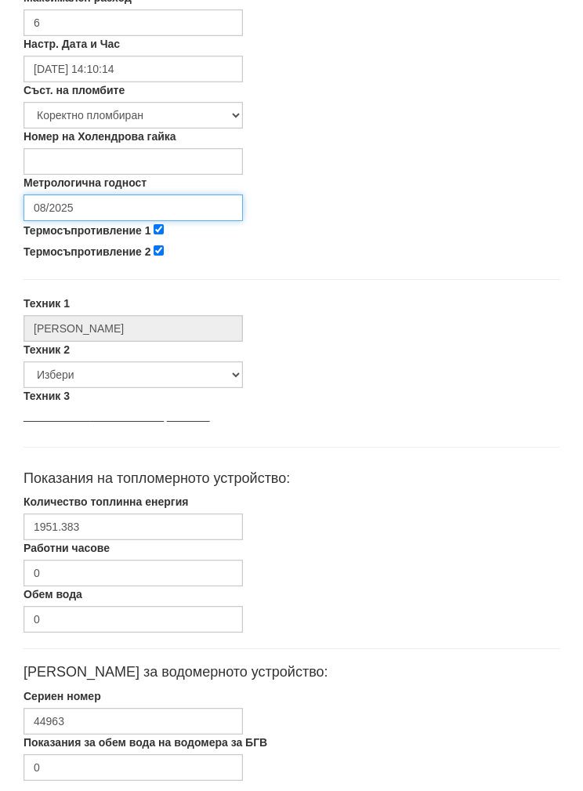
click at [67, 202] on input "08/2025" at bounding box center [133, 207] width 219 height 27
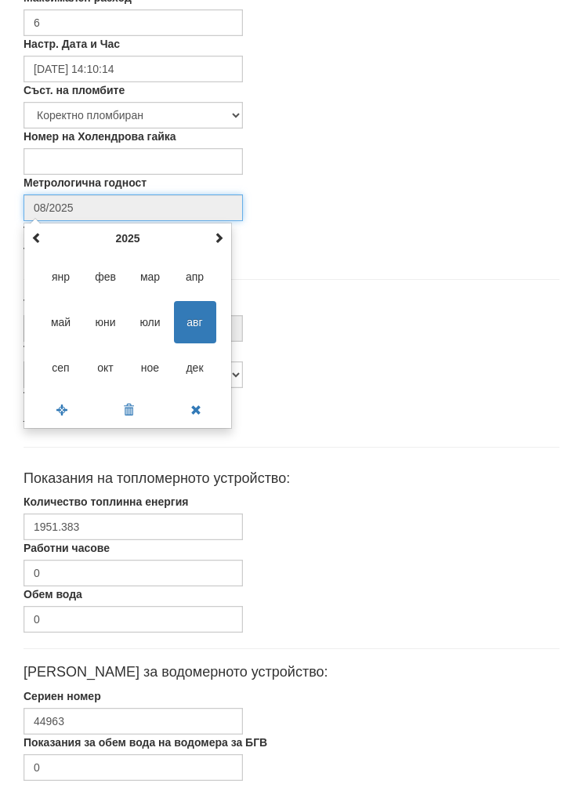
click at [125, 227] on th "2025" at bounding box center [127, 239] width 163 height 24
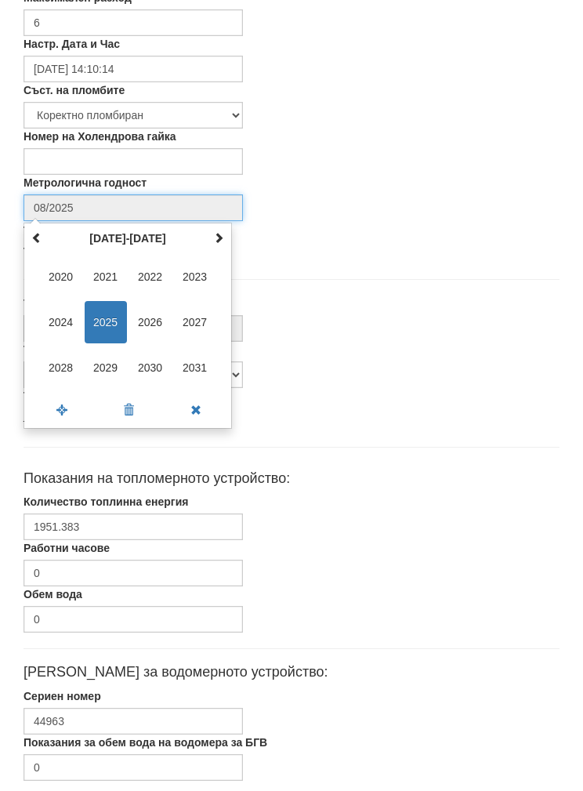
click at [195, 314] on span "2027" at bounding box center [195, 322] width 42 height 42
click at [53, 361] on span "сеп" at bounding box center [61, 367] width 42 height 42
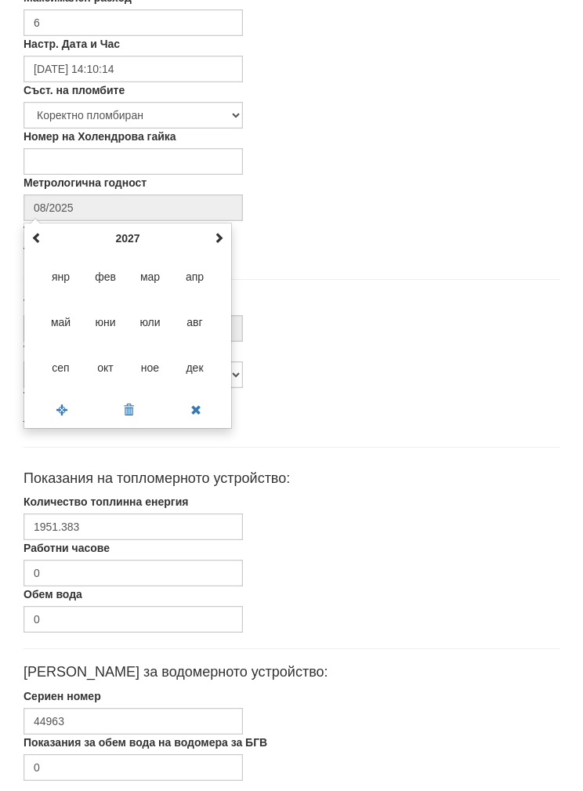
type input "09/2027"
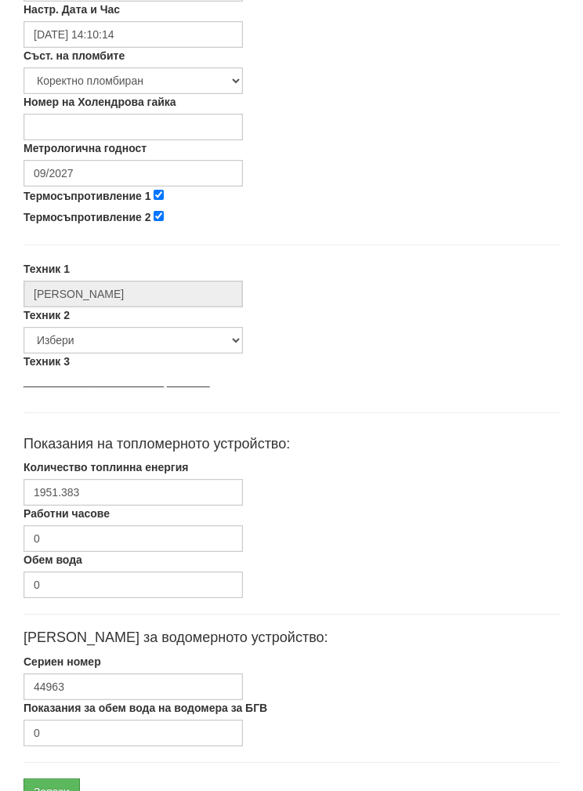
scroll to position [563, 0]
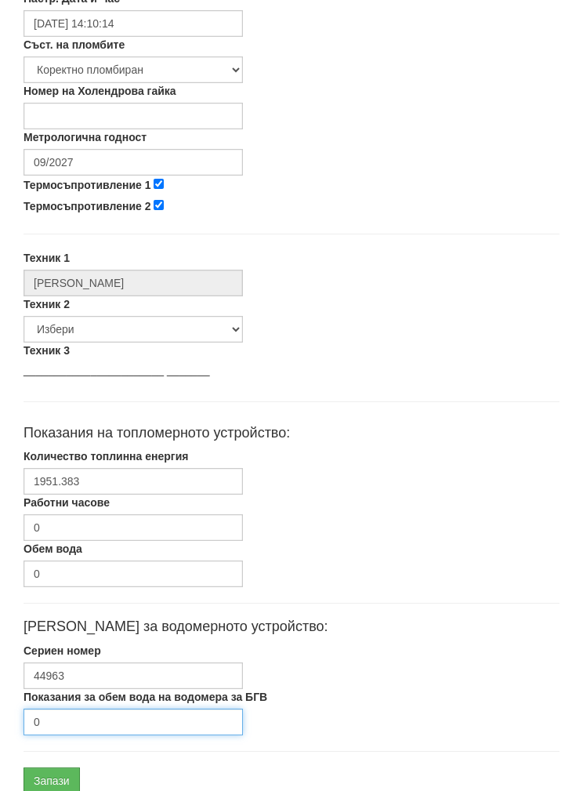
click at [64, 719] on input "0" at bounding box center [133, 722] width 219 height 27
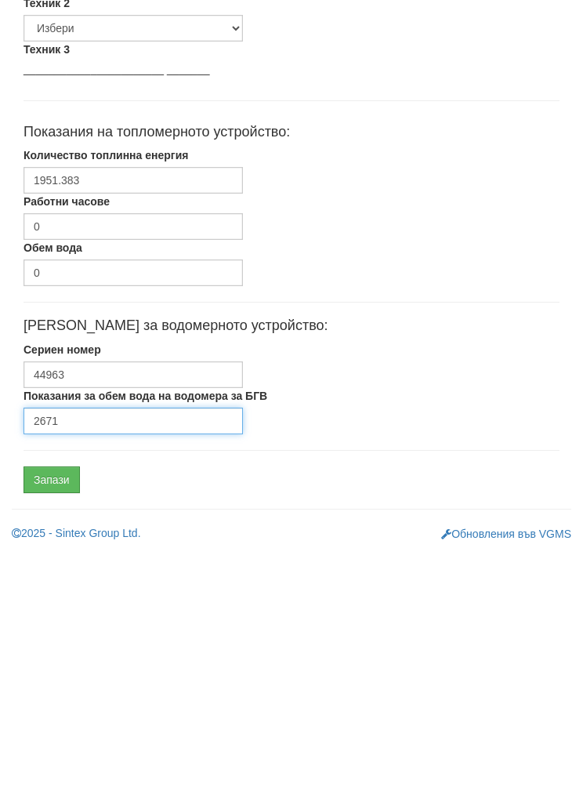
type input "2671"
click at [44, 705] on input "Запази" at bounding box center [52, 718] width 56 height 27
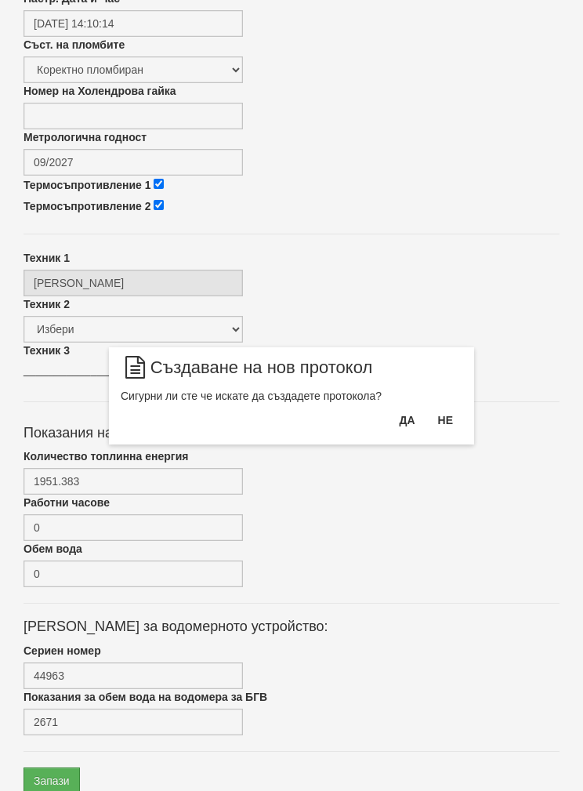
click at [409, 415] on button "Да" at bounding box center [407, 420] width 34 height 25
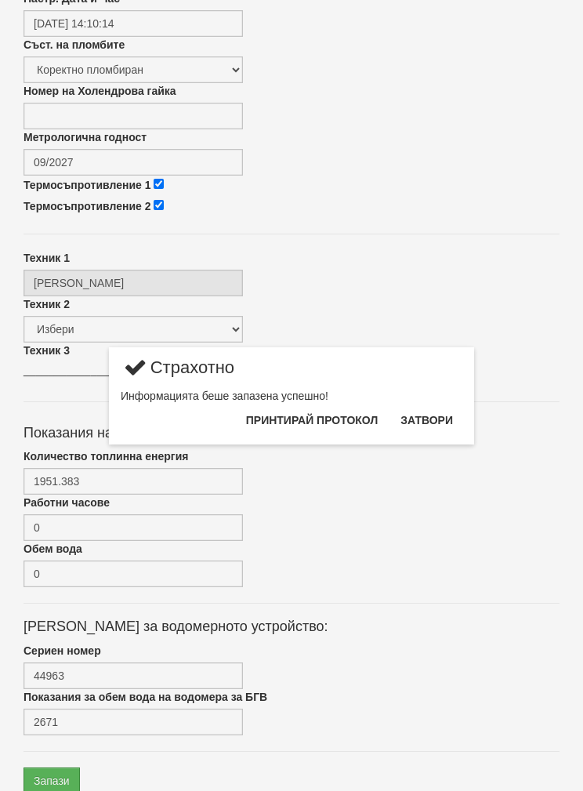
click at [444, 416] on button "Затвори" at bounding box center [426, 420] width 71 height 25
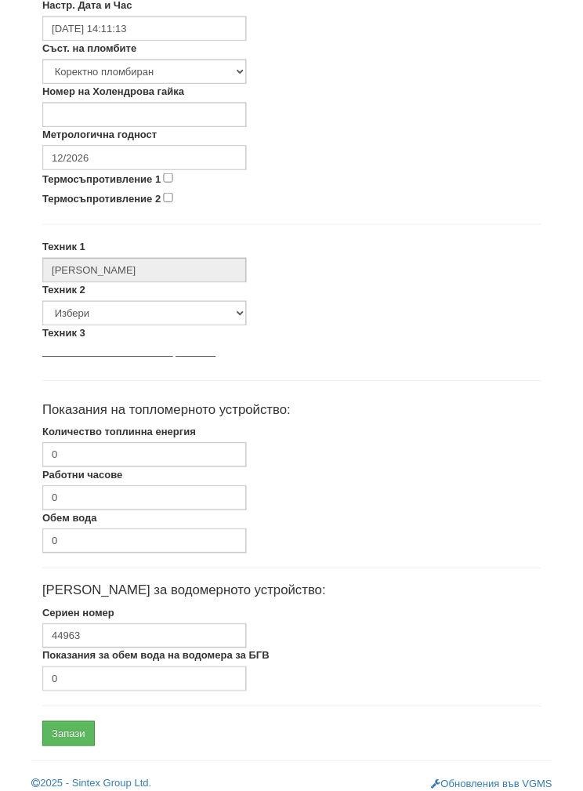
scroll to position [563, 0]
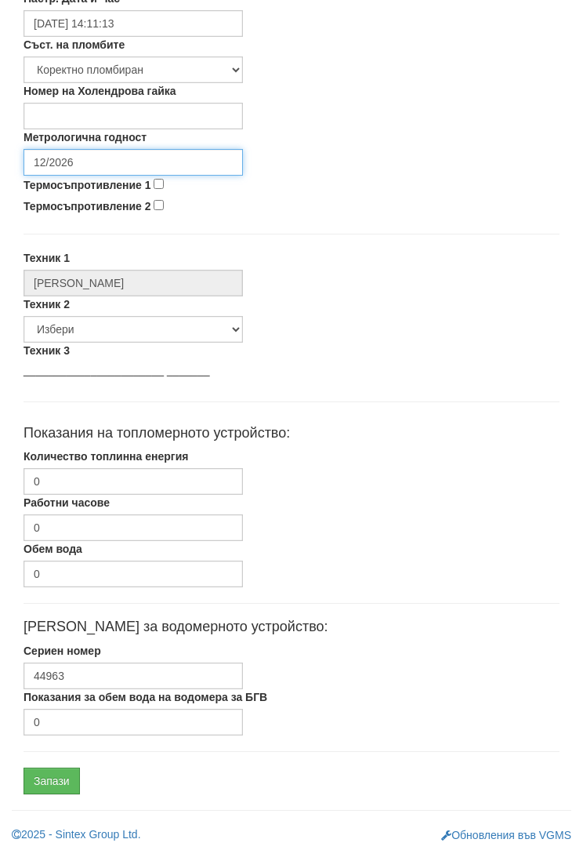
click at [77, 156] on input "12/2026" at bounding box center [133, 162] width 219 height 27
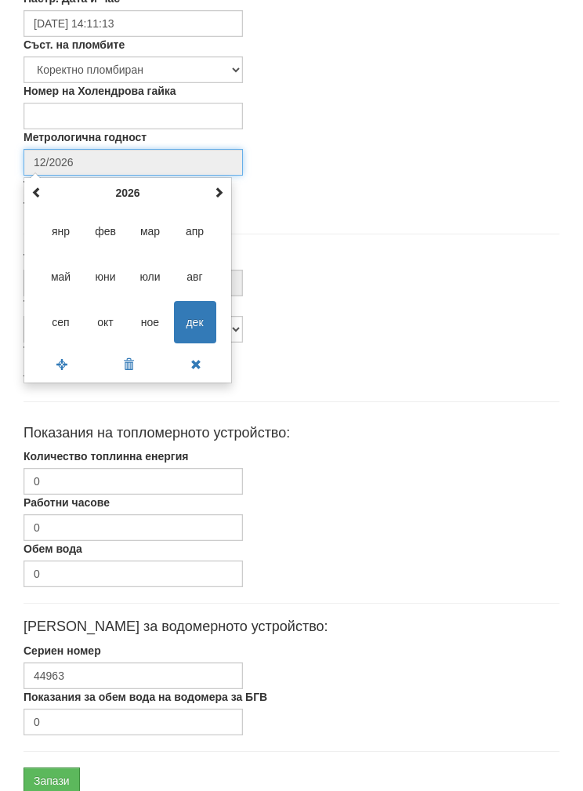
click at [123, 185] on th "2026" at bounding box center [127, 193] width 163 height 24
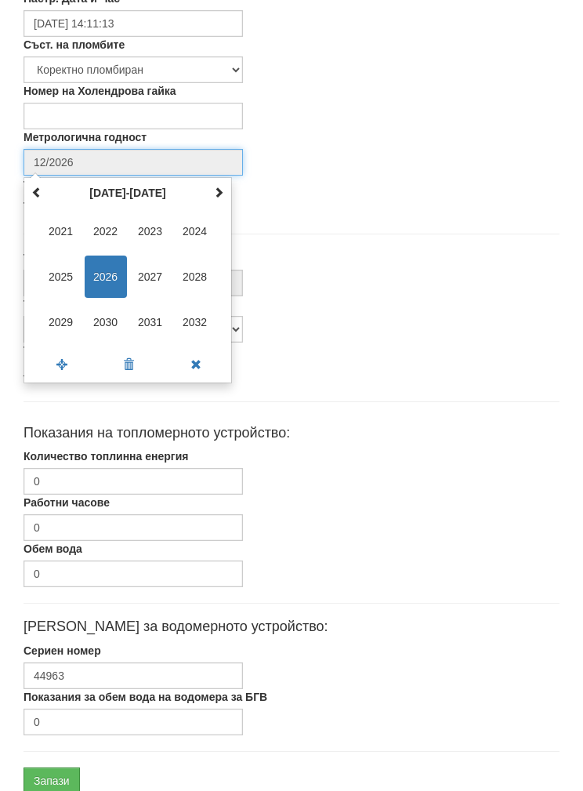
click at [101, 318] on span "2030" at bounding box center [106, 322] width 42 height 42
click at [53, 311] on span "сеп" at bounding box center [61, 322] width 42 height 42
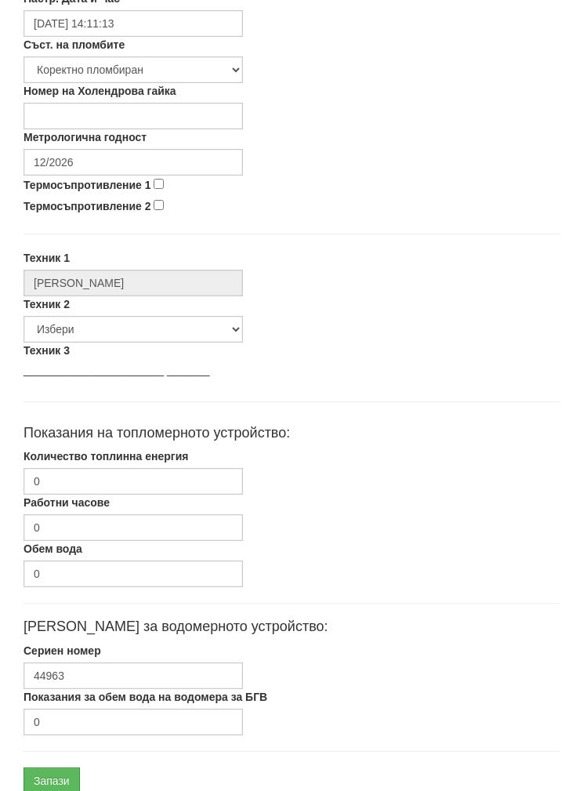
type input "09/2030"
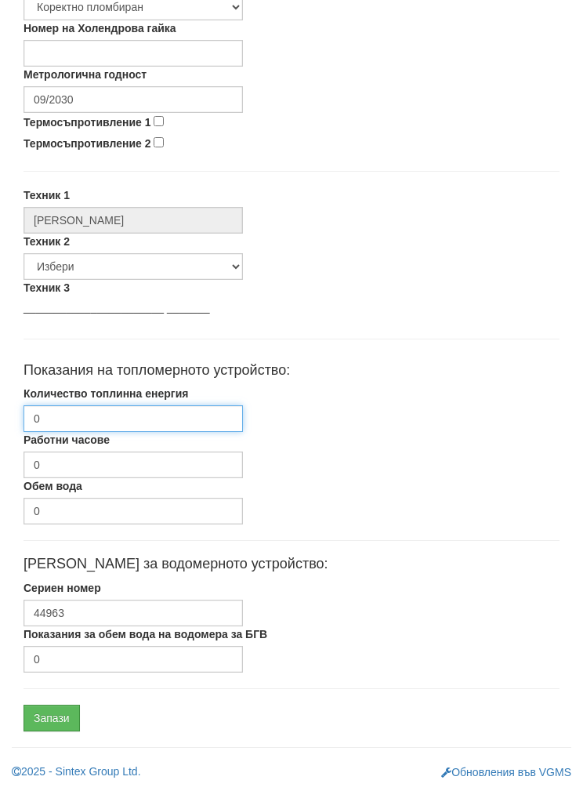
click at [64, 411] on input "0" at bounding box center [133, 418] width 219 height 27
click at [54, 419] on input "Количество топлинна енергия" at bounding box center [133, 418] width 219 height 27
click at [53, 419] on input "Количество топлинна енергия" at bounding box center [133, 418] width 219 height 27
paste input "1951.383"
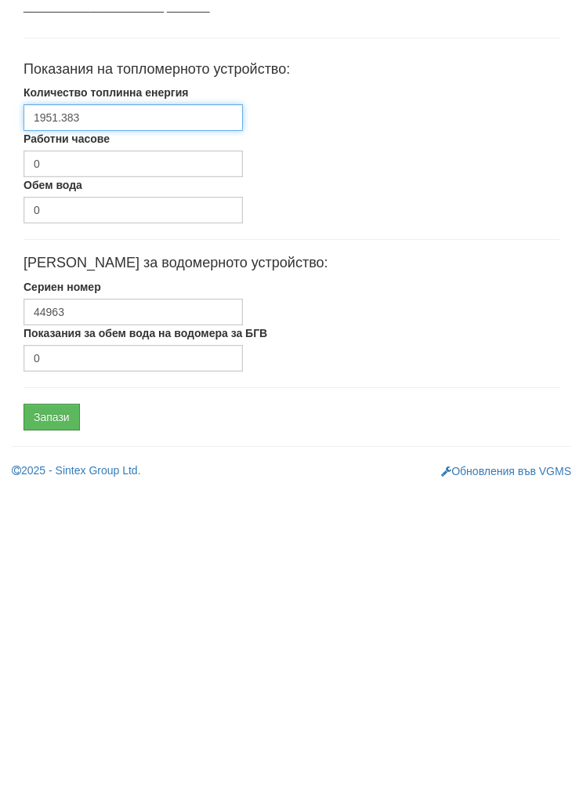
type input "1951.383"
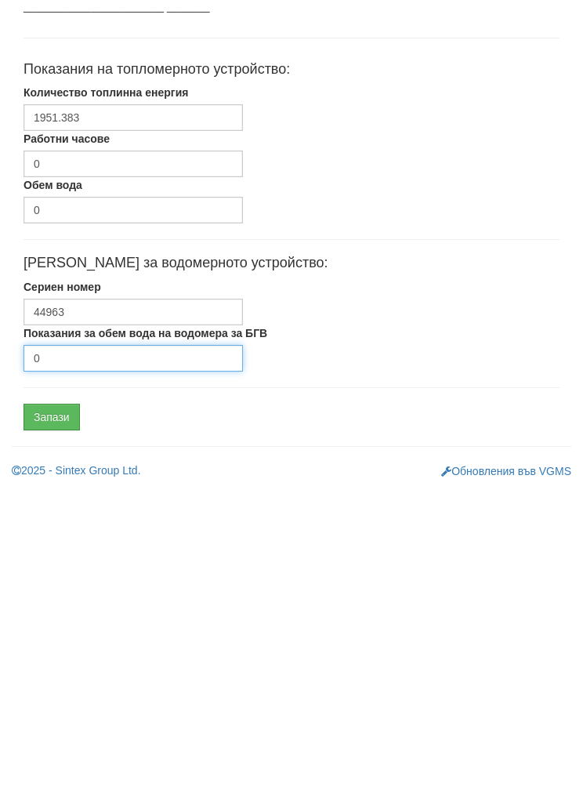
click at [61, 646] on input "0" at bounding box center [133, 659] width 219 height 27
type input "2671"
click at [48, 705] on input "Запази" at bounding box center [52, 718] width 56 height 27
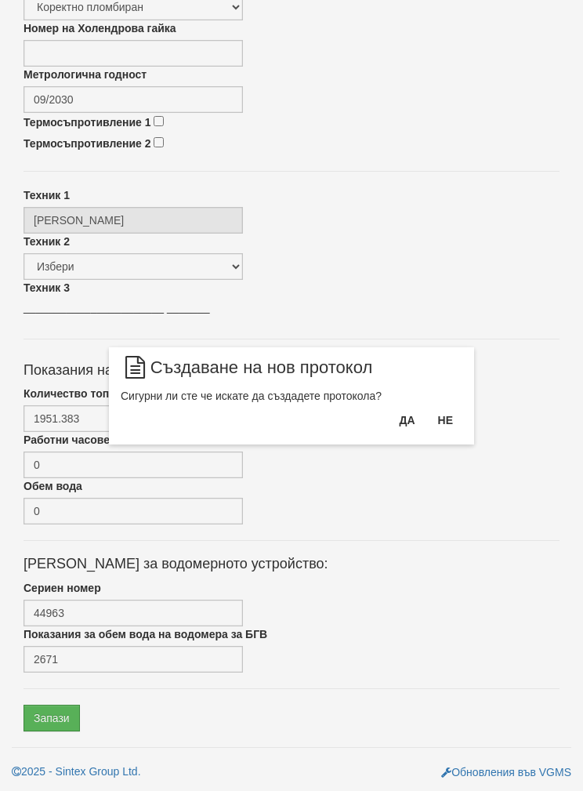
click at [404, 420] on button "Да" at bounding box center [407, 420] width 34 height 25
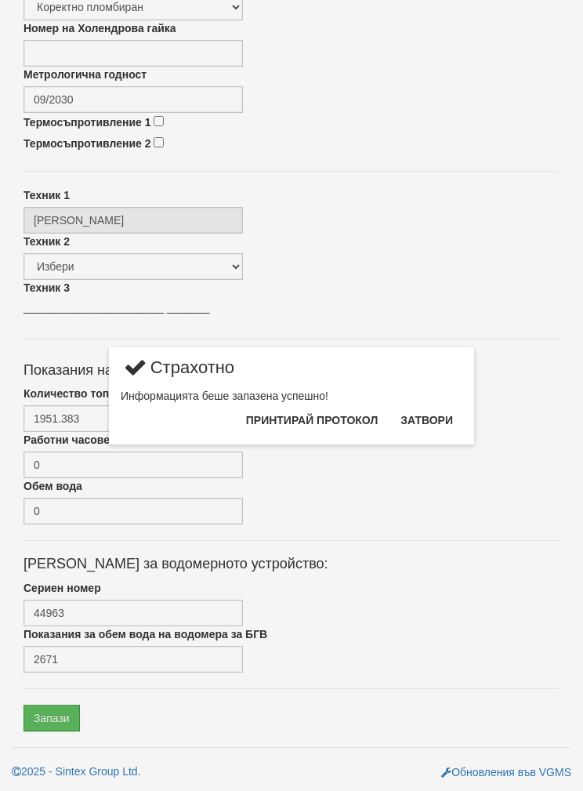
click at [427, 408] on button "Затвори" at bounding box center [426, 420] width 71 height 25
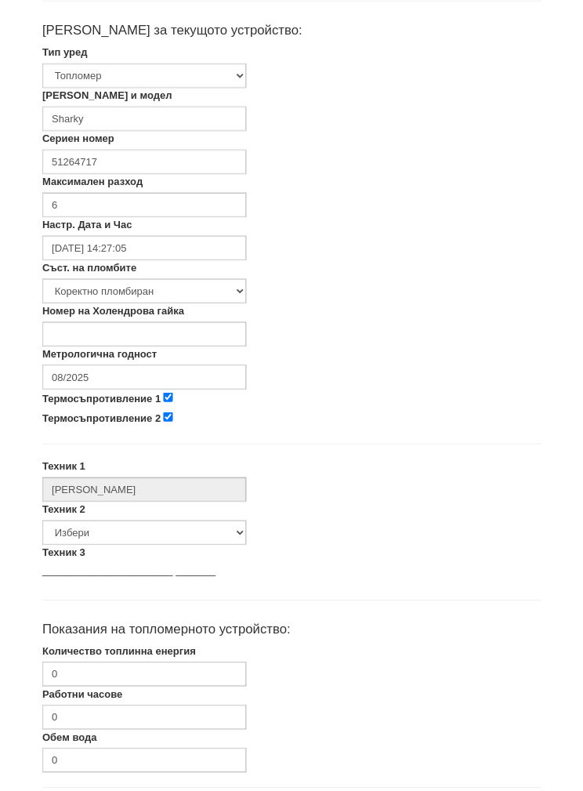
scroll to position [324, 0]
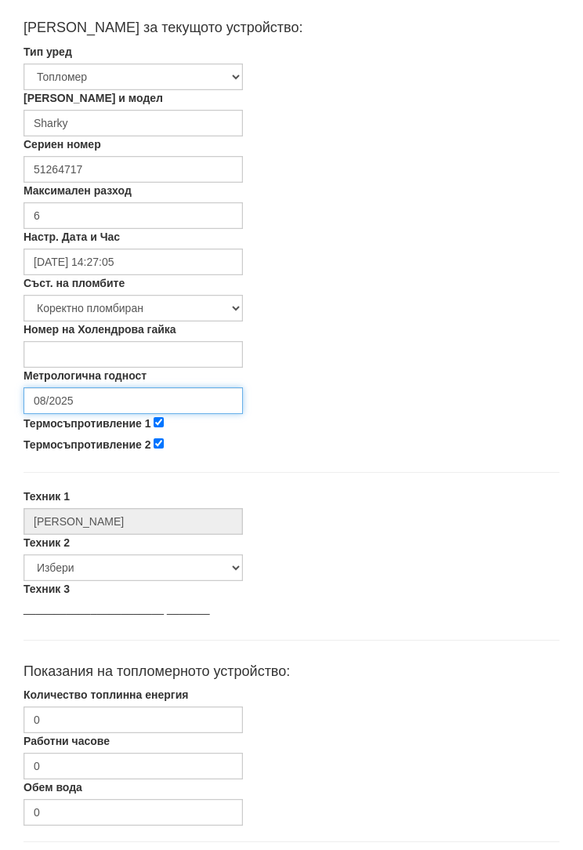
click at [60, 391] on input "08/2025" at bounding box center [133, 401] width 219 height 27
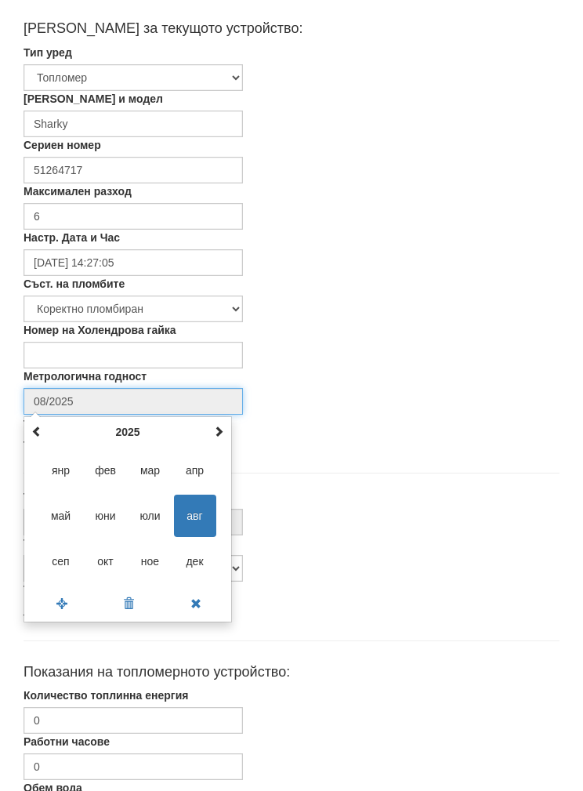
click at [121, 420] on th "2025" at bounding box center [127, 432] width 163 height 24
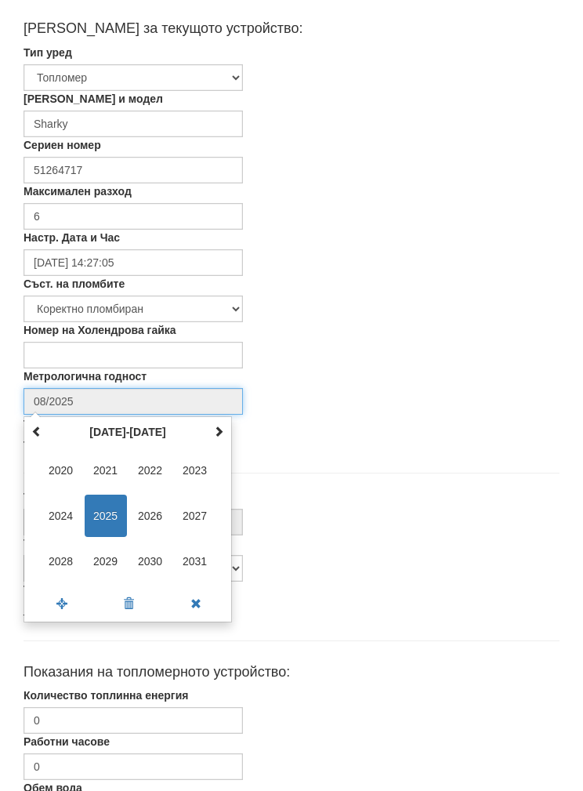
click at [183, 503] on span "2027" at bounding box center [195, 516] width 42 height 42
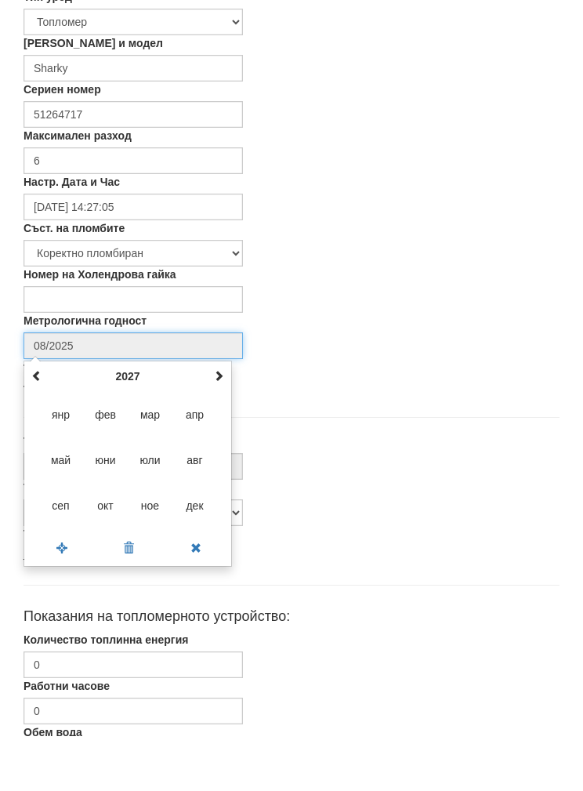
click at [54, 540] on span "сеп" at bounding box center [61, 561] width 42 height 42
type input "09/2027"
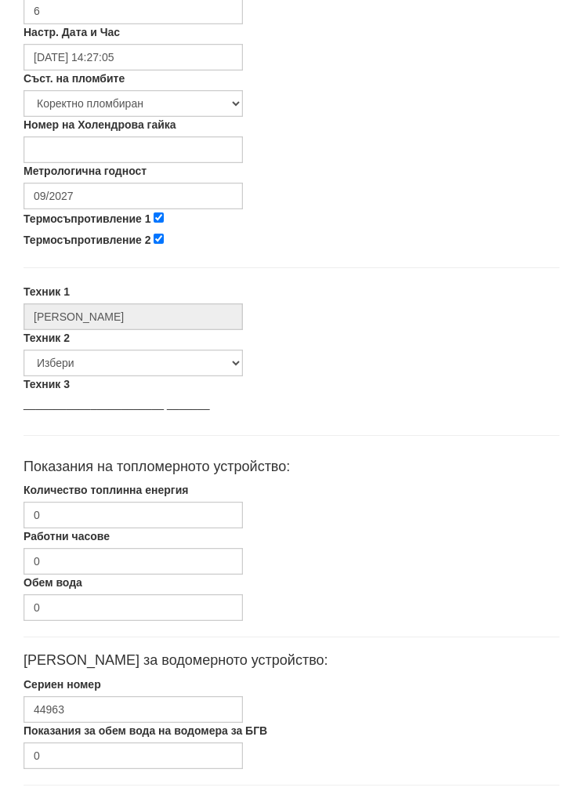
scroll to position [563, 0]
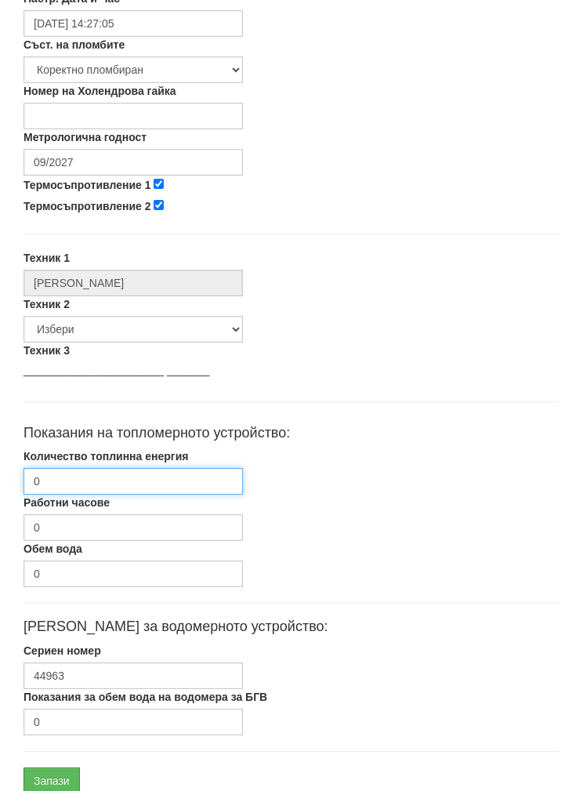
click at [60, 473] on input "0" at bounding box center [133, 481] width 219 height 27
type input "1089"
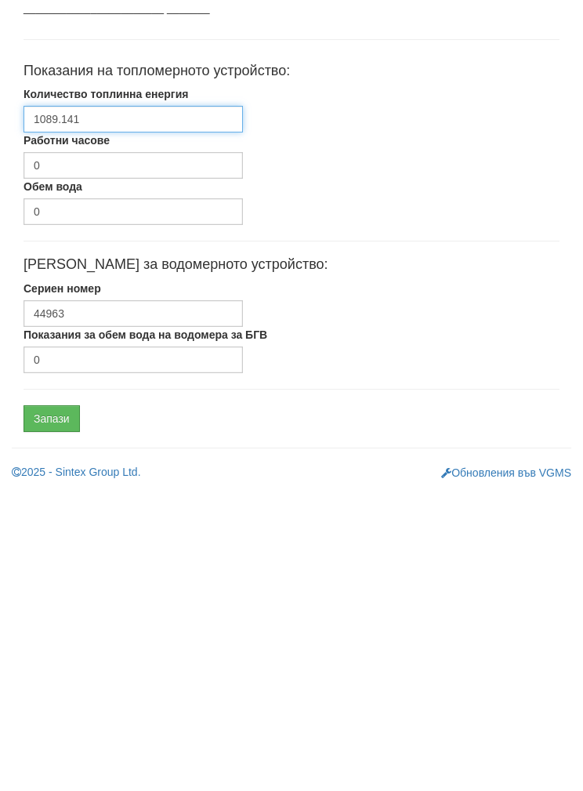
scroll to position [626, 0]
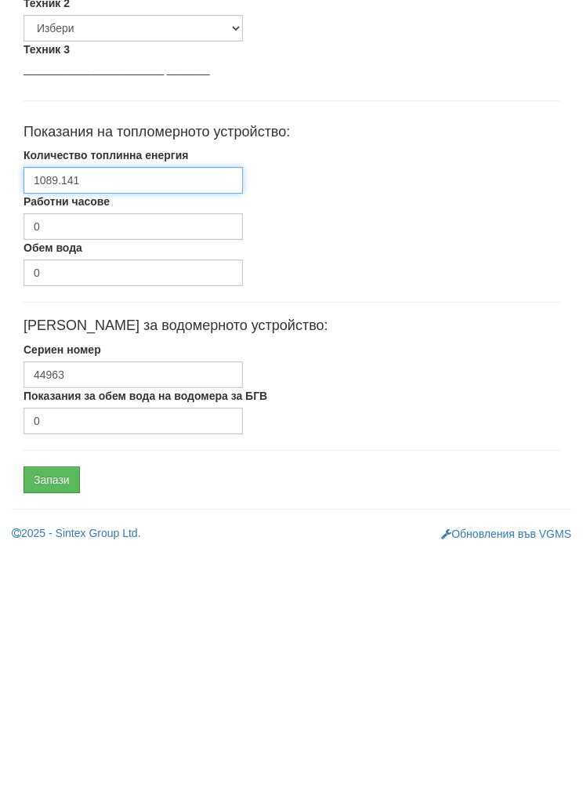
type input "1089.141"
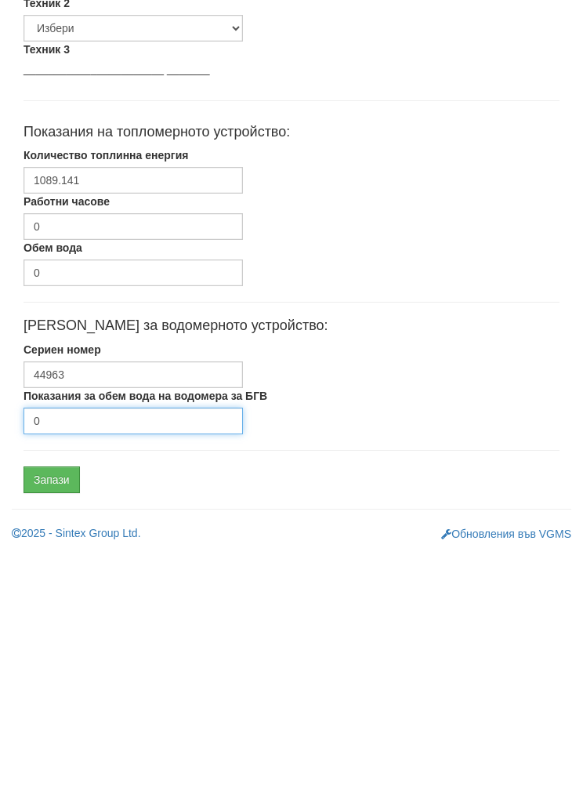
click at [59, 646] on input "0" at bounding box center [133, 659] width 219 height 27
type input "1645"
click at [48, 705] on input "Запази" at bounding box center [52, 718] width 56 height 27
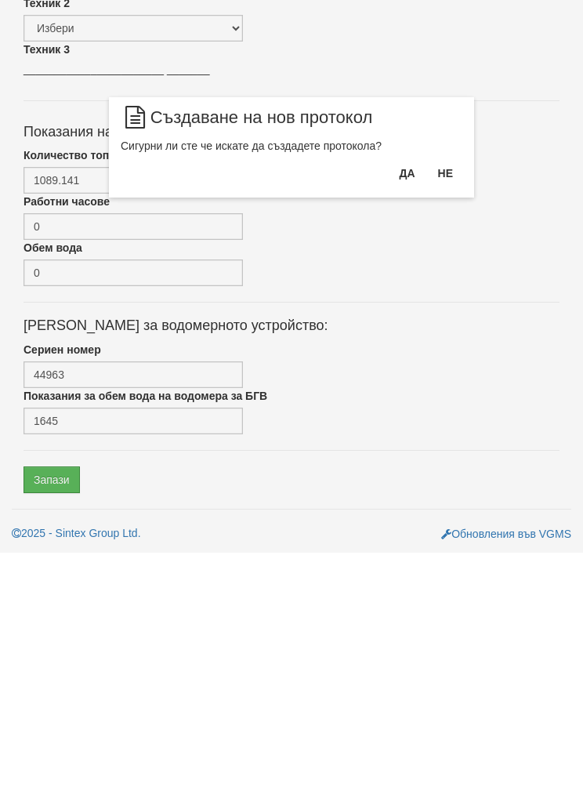
scroll to position [563, 0]
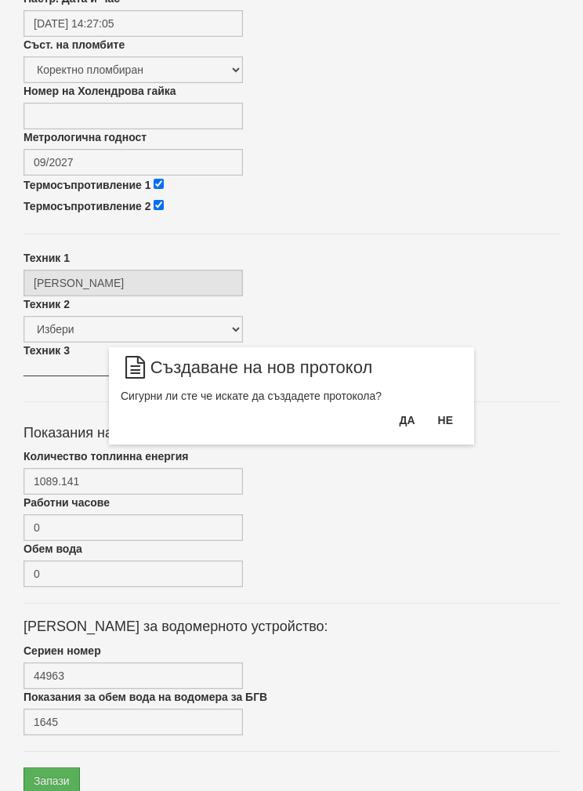
click at [401, 419] on button "Да" at bounding box center [407, 420] width 34 height 25
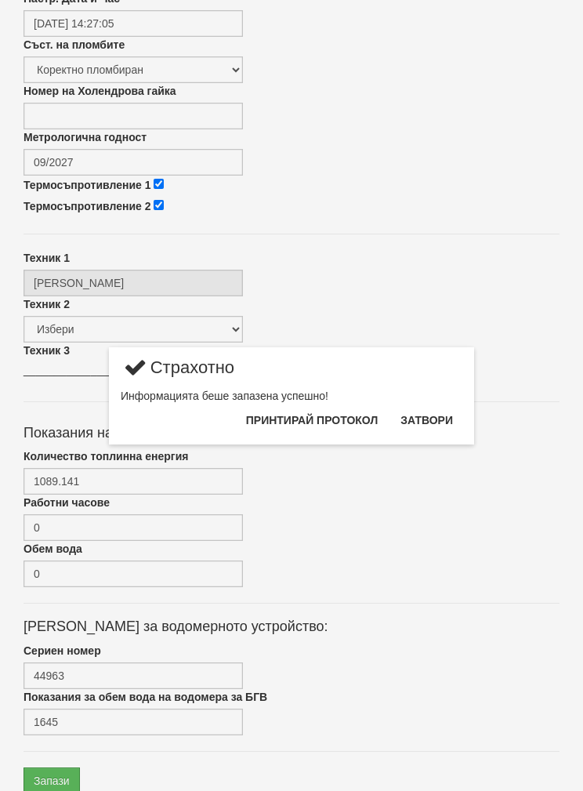
click at [439, 408] on button "Затвори" at bounding box center [426, 420] width 71 height 25
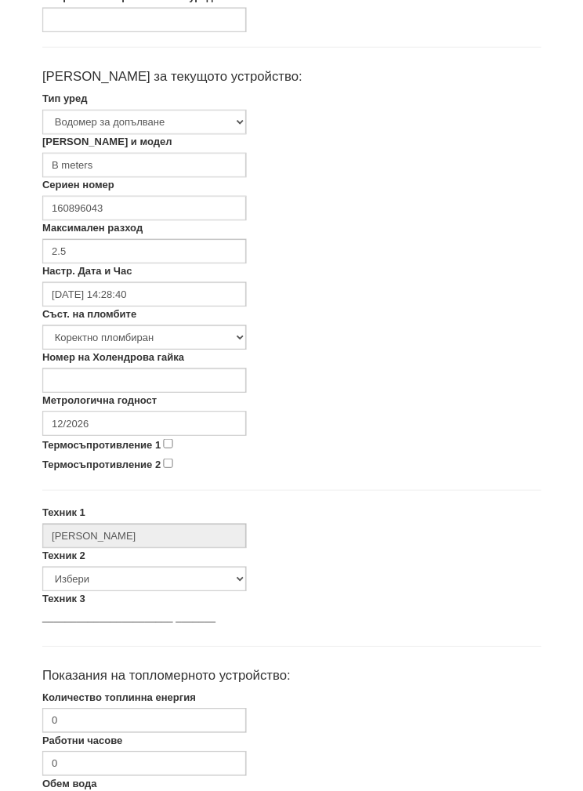
scroll to position [270, 0]
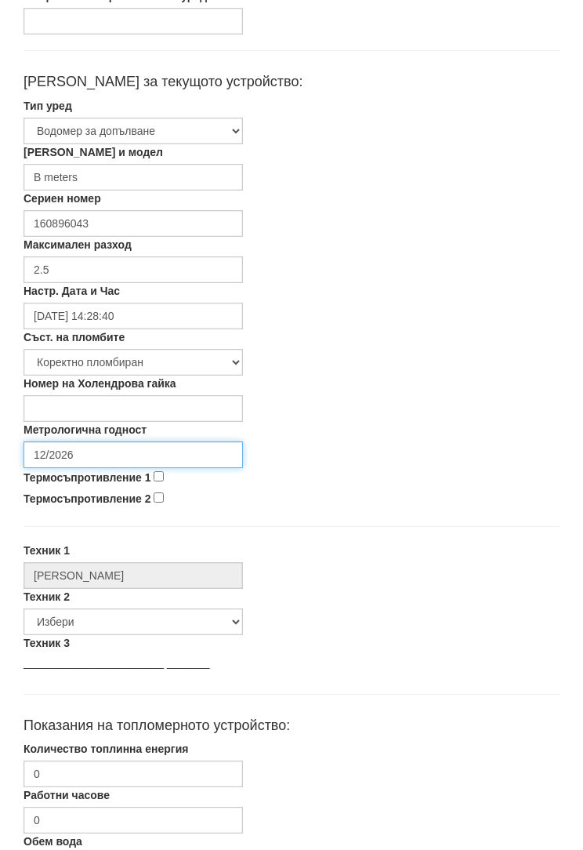
click at [78, 446] on input "12/2026" at bounding box center [133, 454] width 219 height 27
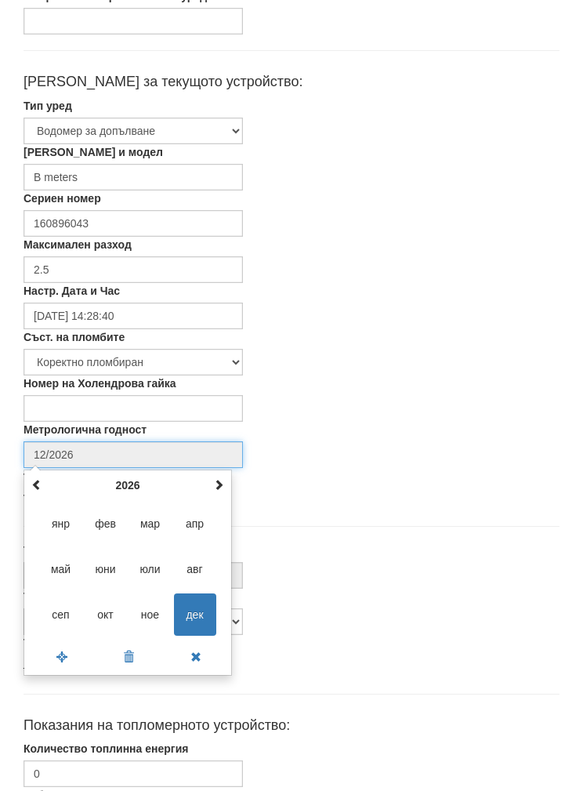
click at [122, 473] on th "2026" at bounding box center [127, 485] width 163 height 24
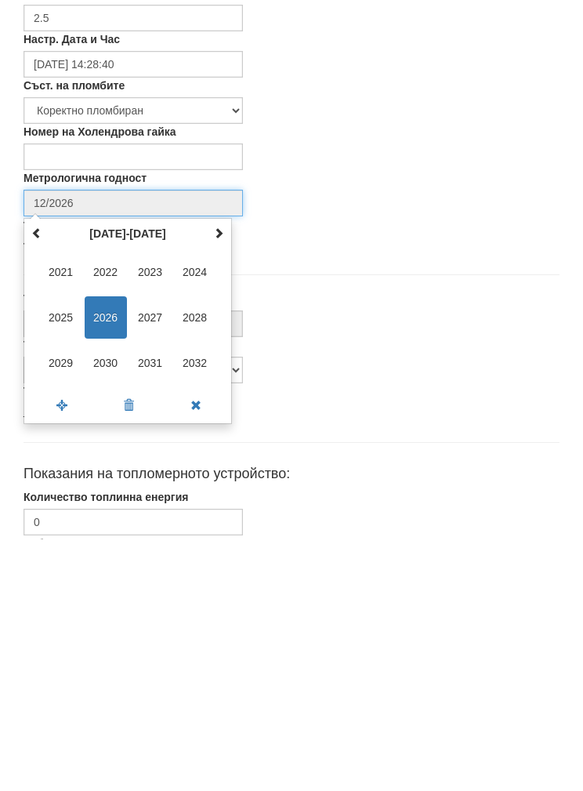
click at [104, 593] on span "2030" at bounding box center [106, 614] width 42 height 42
click at [57, 593] on span "сеп" at bounding box center [61, 614] width 42 height 42
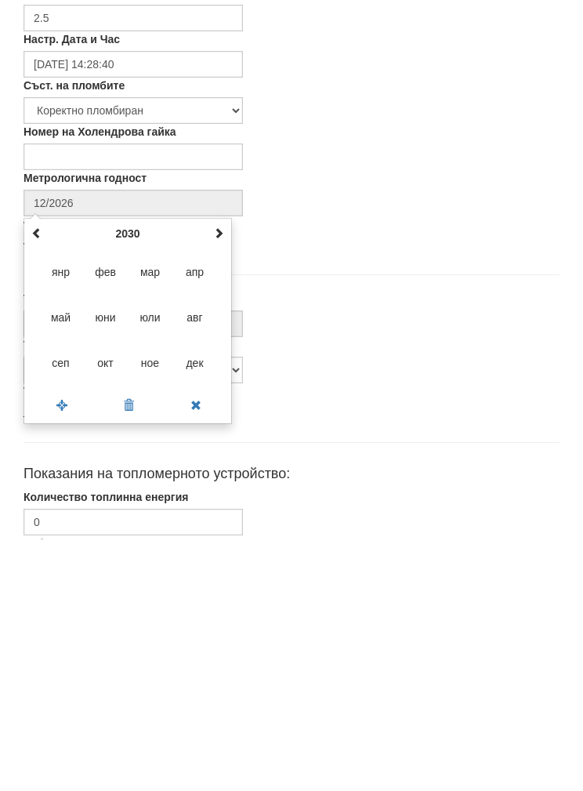
type input "09/2030"
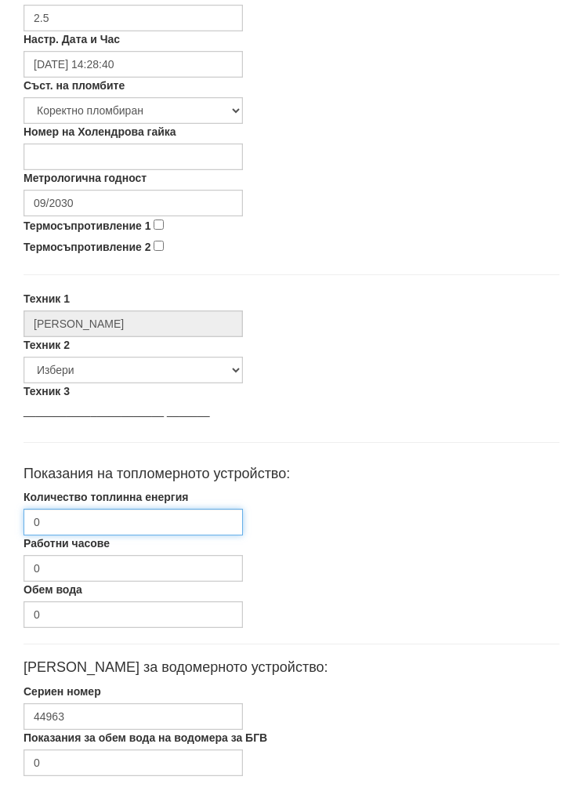
click at [70, 522] on input "0" at bounding box center [133, 522] width 219 height 27
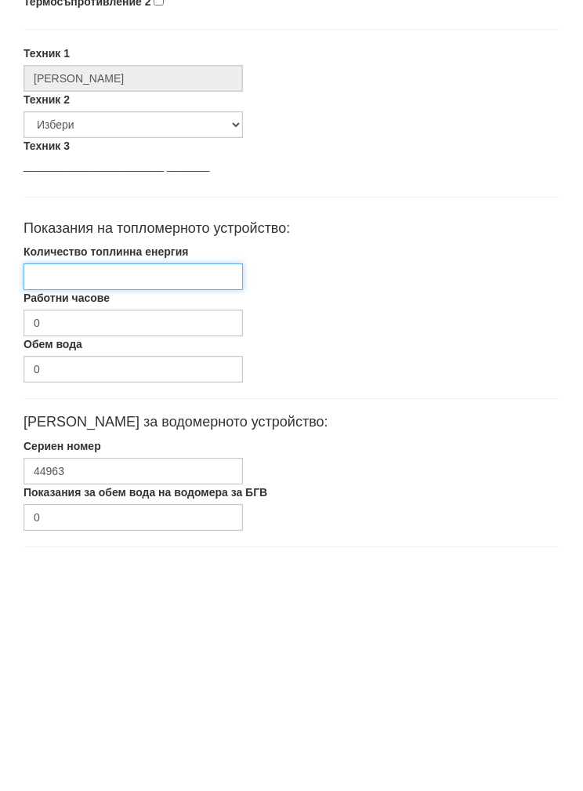
paste input "1089.141"
type input "1089.141"
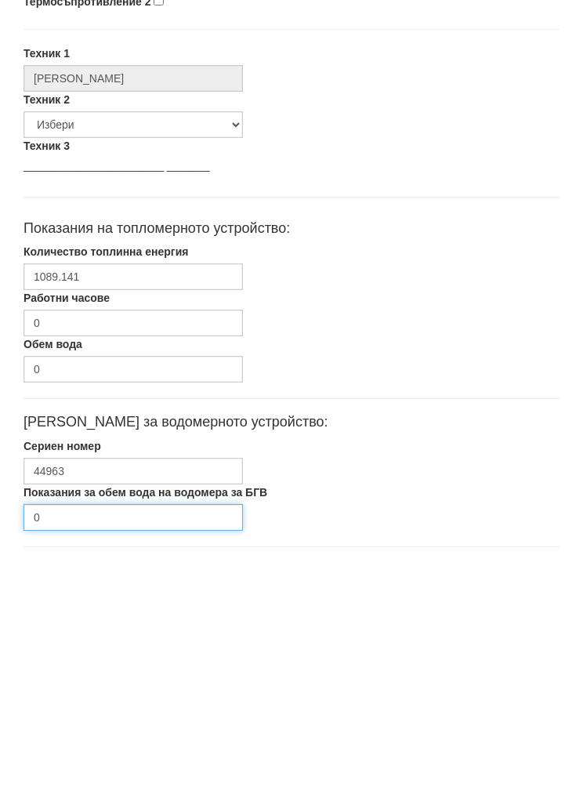
click at [72, 742] on input "0" at bounding box center [133, 755] width 219 height 27
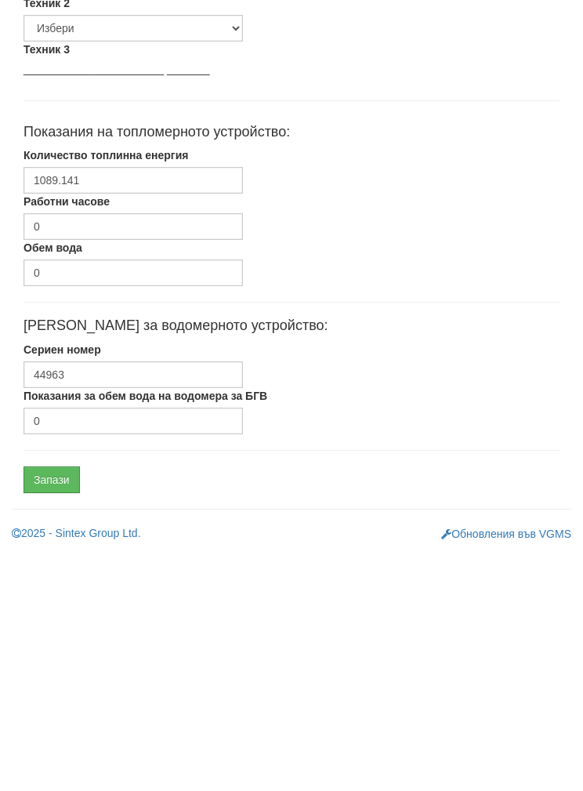
click at [66, 626] on label "Показания за обем вода на водомера за БГВ" at bounding box center [146, 634] width 244 height 16
click at [66, 646] on input "0" at bounding box center [133, 659] width 219 height 27
click at [61, 646] on input "0" at bounding box center [133, 659] width 219 height 27
click at [60, 646] on input "0" at bounding box center [133, 659] width 219 height 27
type input "1645"
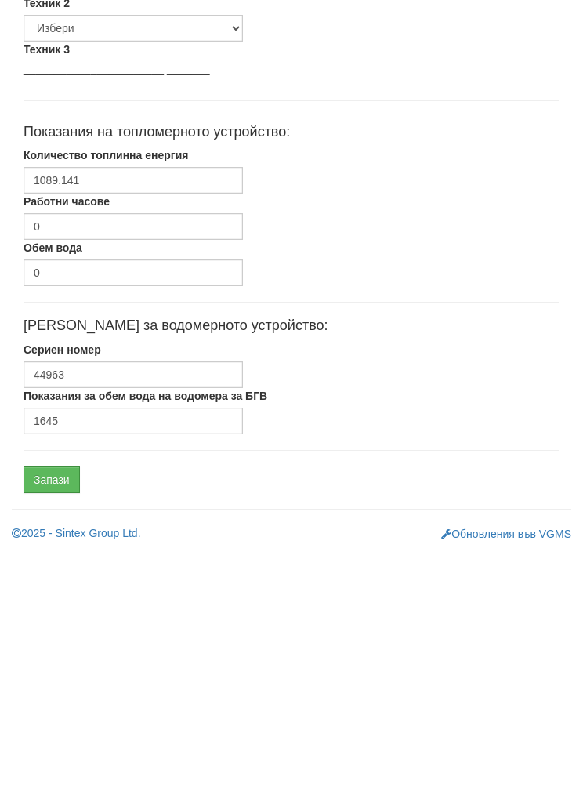
click at [50, 705] on input "Запази" at bounding box center [52, 718] width 56 height 27
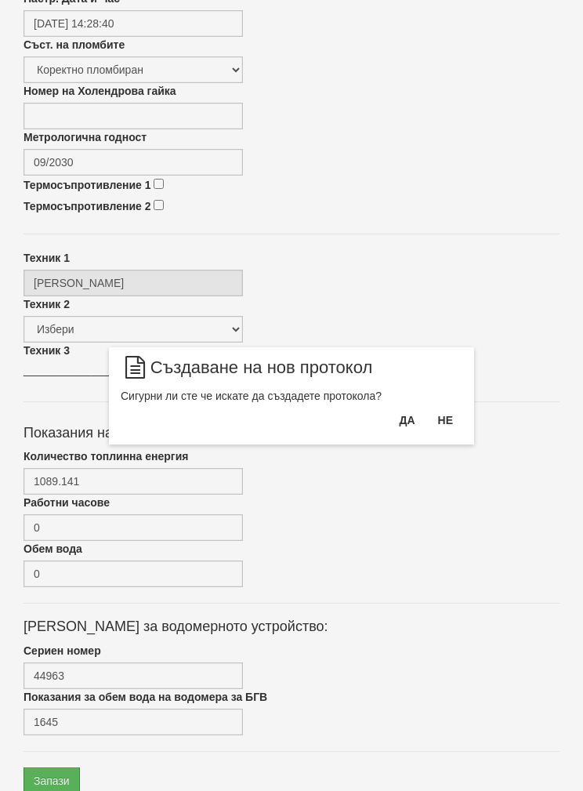
click at [408, 416] on button "Да" at bounding box center [407, 420] width 34 height 25
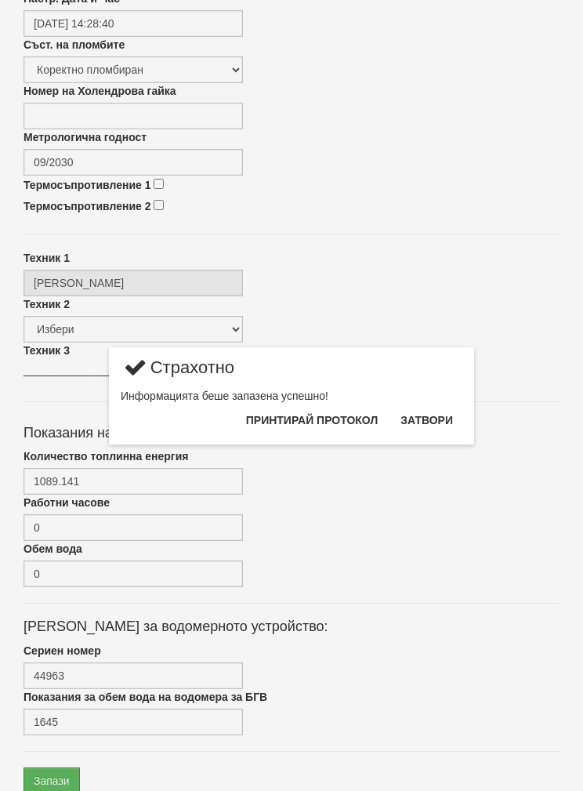
click at [434, 416] on button "Затвори" at bounding box center [426, 420] width 71 height 25
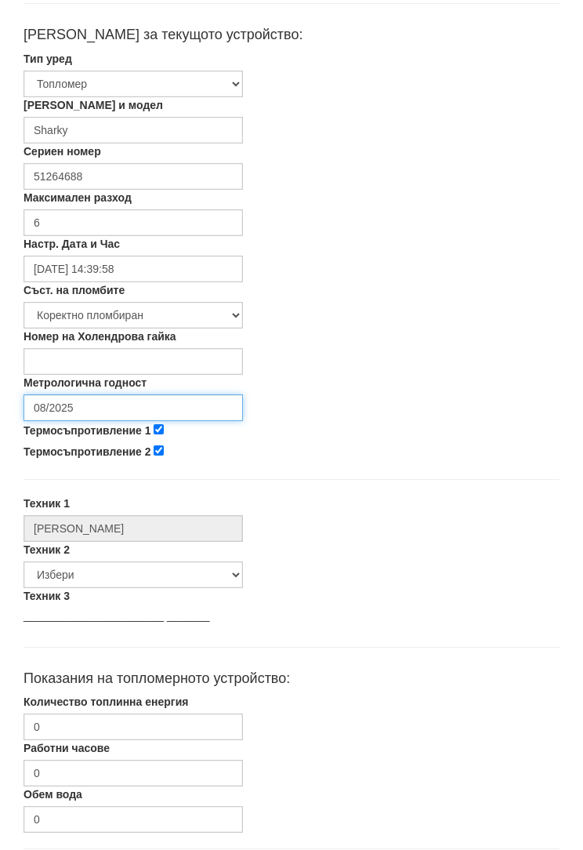
click at [60, 401] on input "08/2025" at bounding box center [133, 408] width 219 height 27
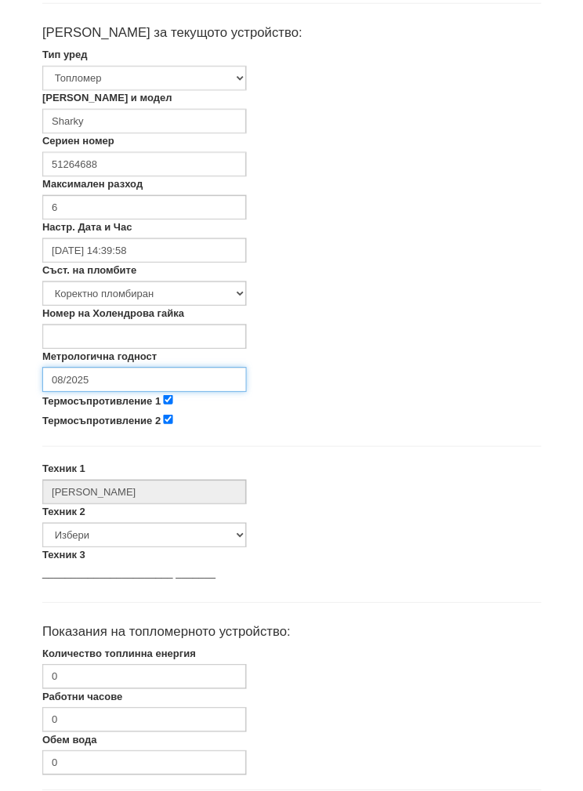
scroll to position [317, 0]
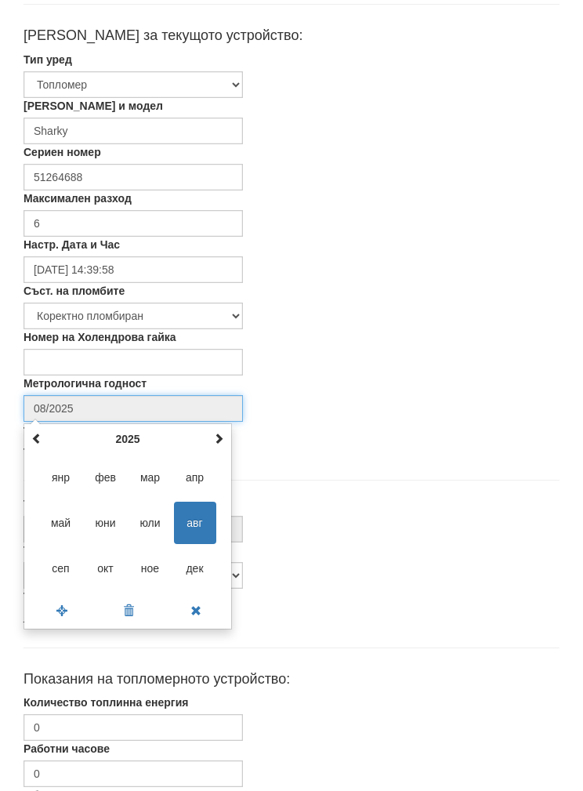
click at [118, 432] on th "2025" at bounding box center [127, 439] width 163 height 24
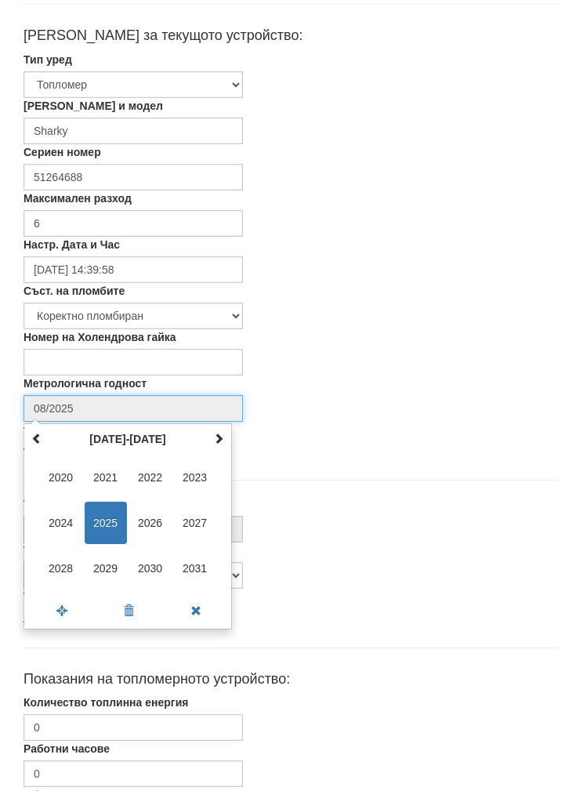
click at [197, 519] on span "2027" at bounding box center [195, 523] width 42 height 42
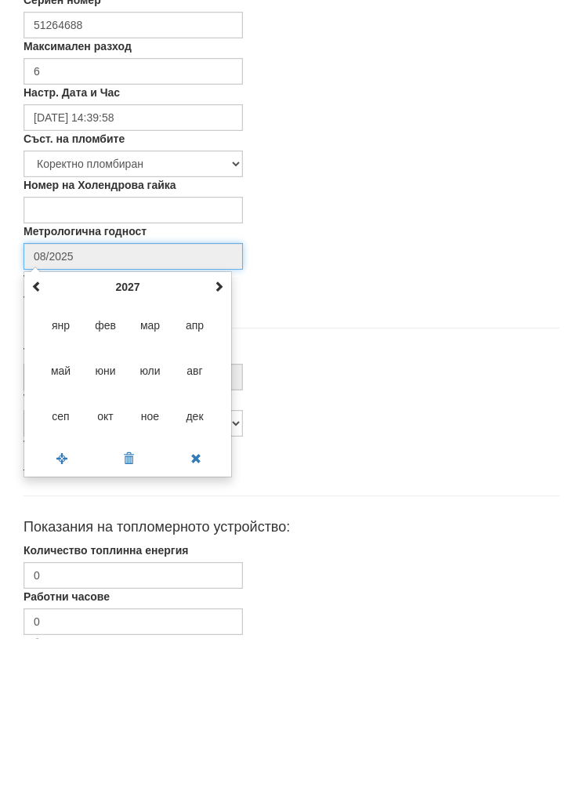
click at [54, 547] on span "сеп" at bounding box center [61, 568] width 42 height 42
type input "09/2027"
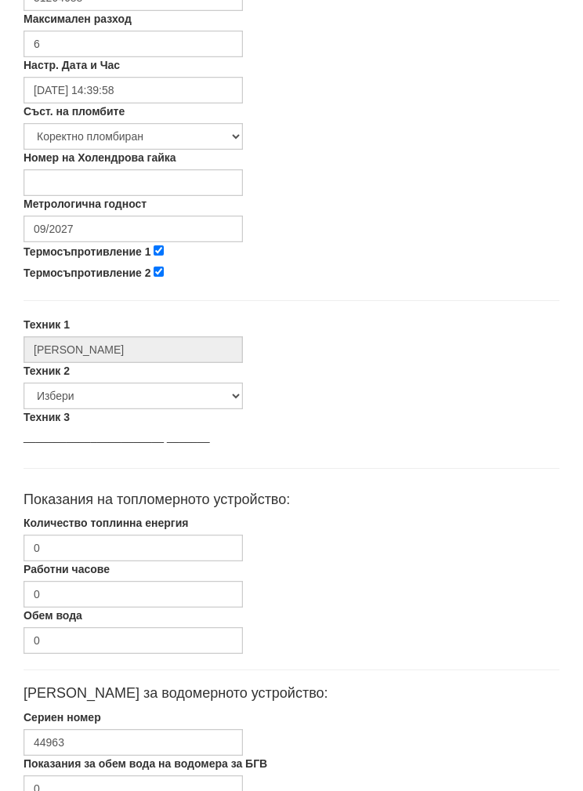
scroll to position [563, 0]
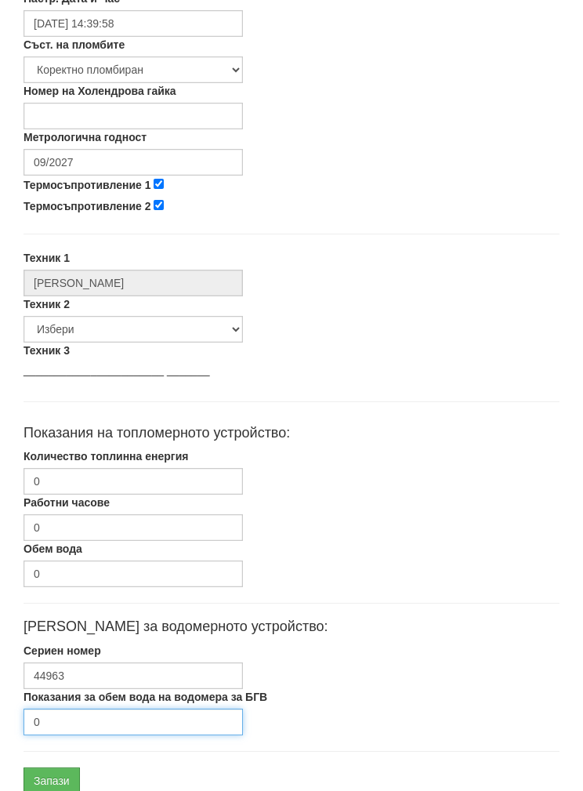
click at [71, 720] on input "0" at bounding box center [133, 722] width 219 height 27
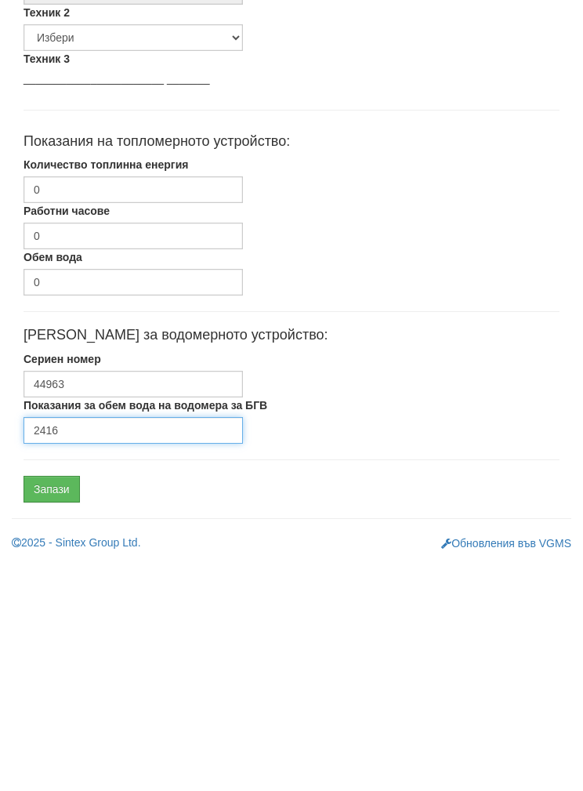
type input "2416"
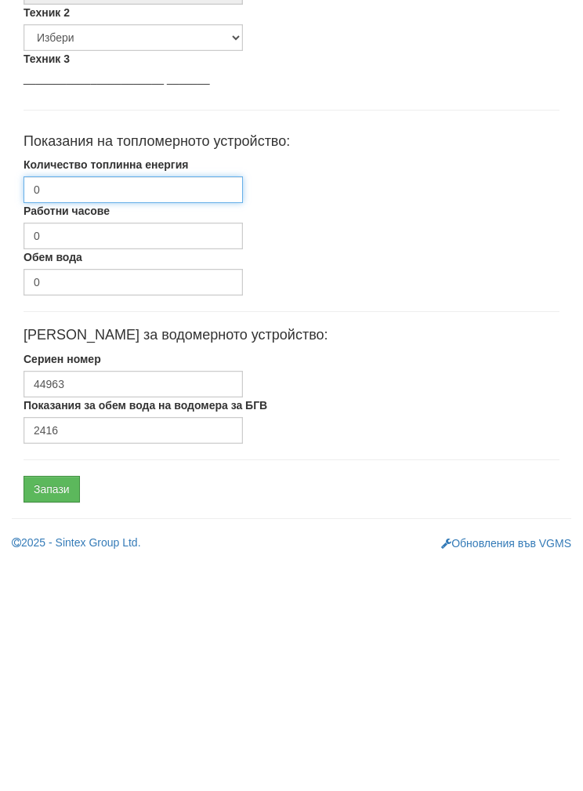
click at [67, 405] on input "0" at bounding box center [133, 418] width 219 height 27
type input "603"
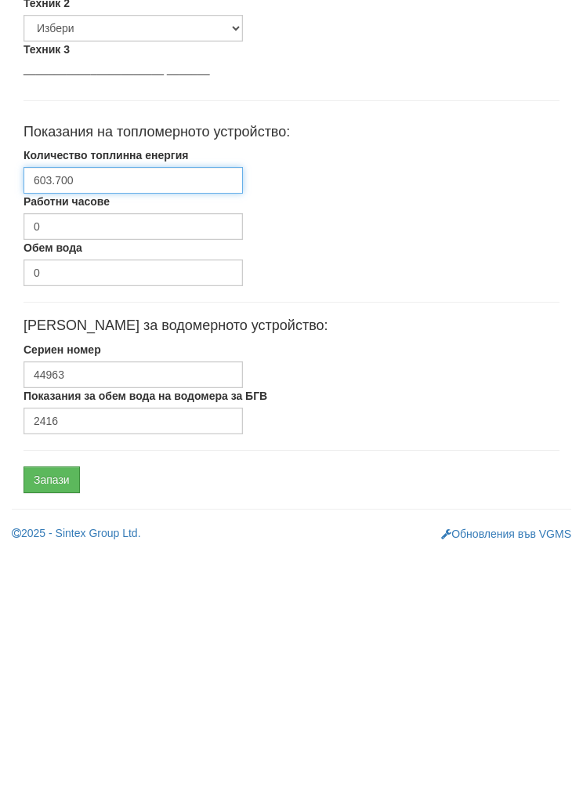
type input "603.700"
click at [46, 705] on input "Запази" at bounding box center [52, 718] width 56 height 27
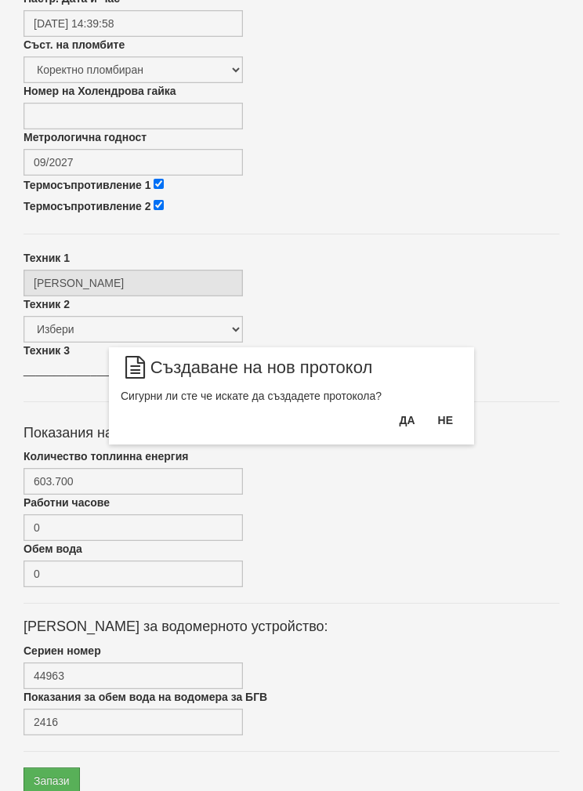
click at [402, 416] on button "Да" at bounding box center [407, 420] width 34 height 25
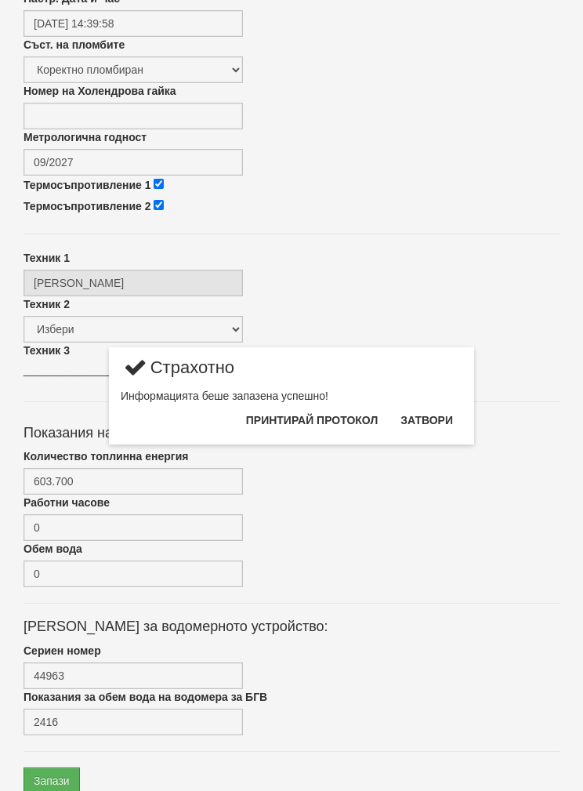
click at [435, 412] on button "Затвори" at bounding box center [426, 420] width 71 height 25
